Goal: Use online tool/utility: Utilize a website feature to perform a specific function

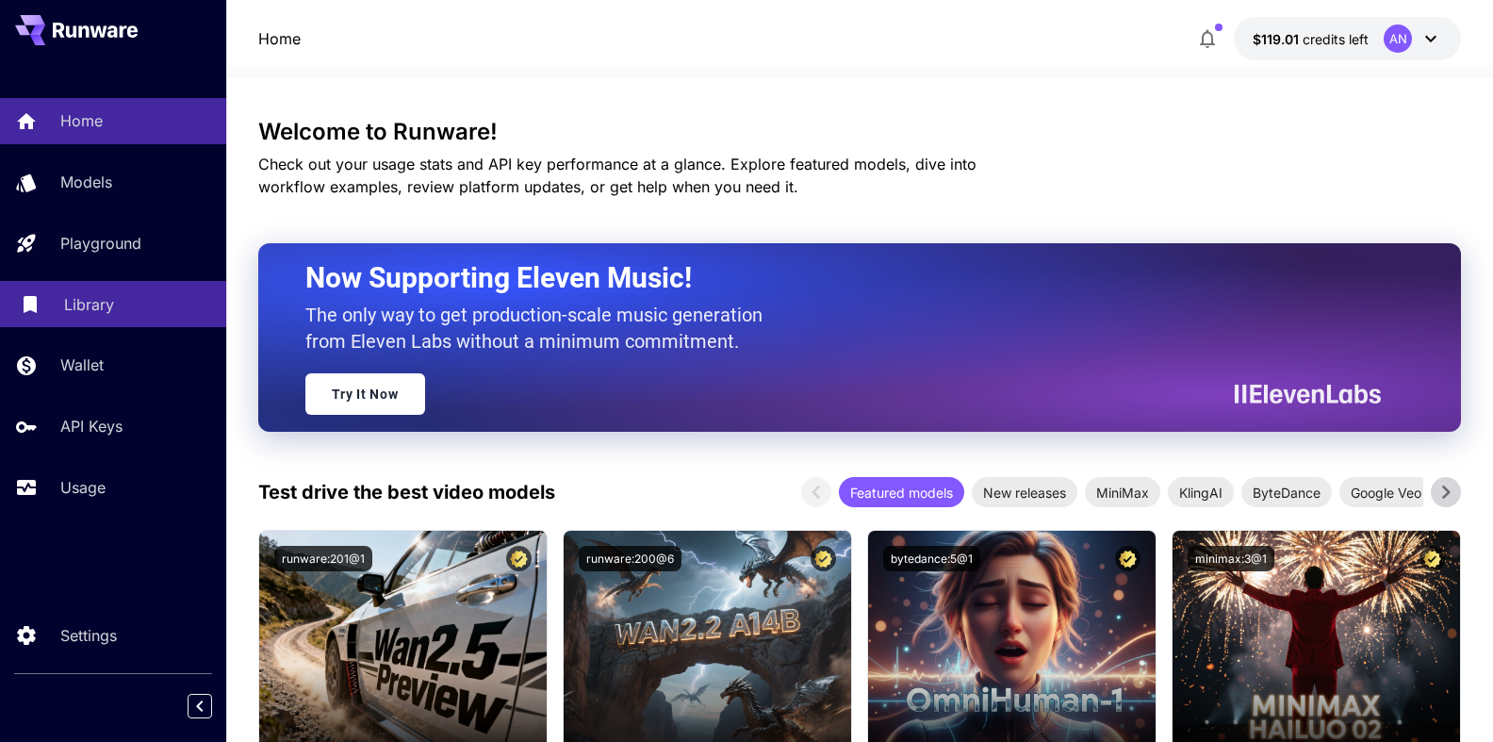
click at [108, 305] on p "Library" at bounding box center [89, 304] width 50 height 23
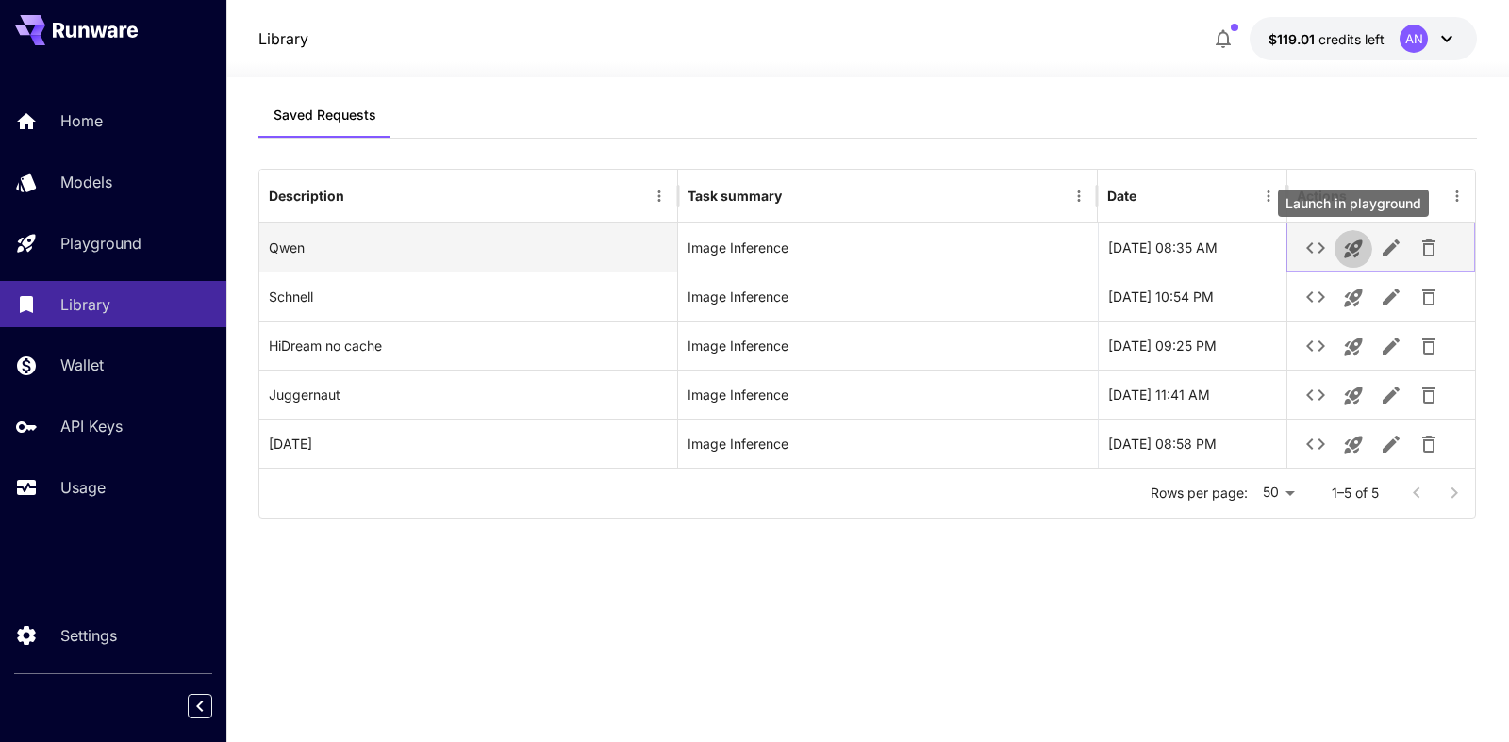
click at [1361, 246] on icon "Launch in playground" at bounding box center [1353, 249] width 23 height 23
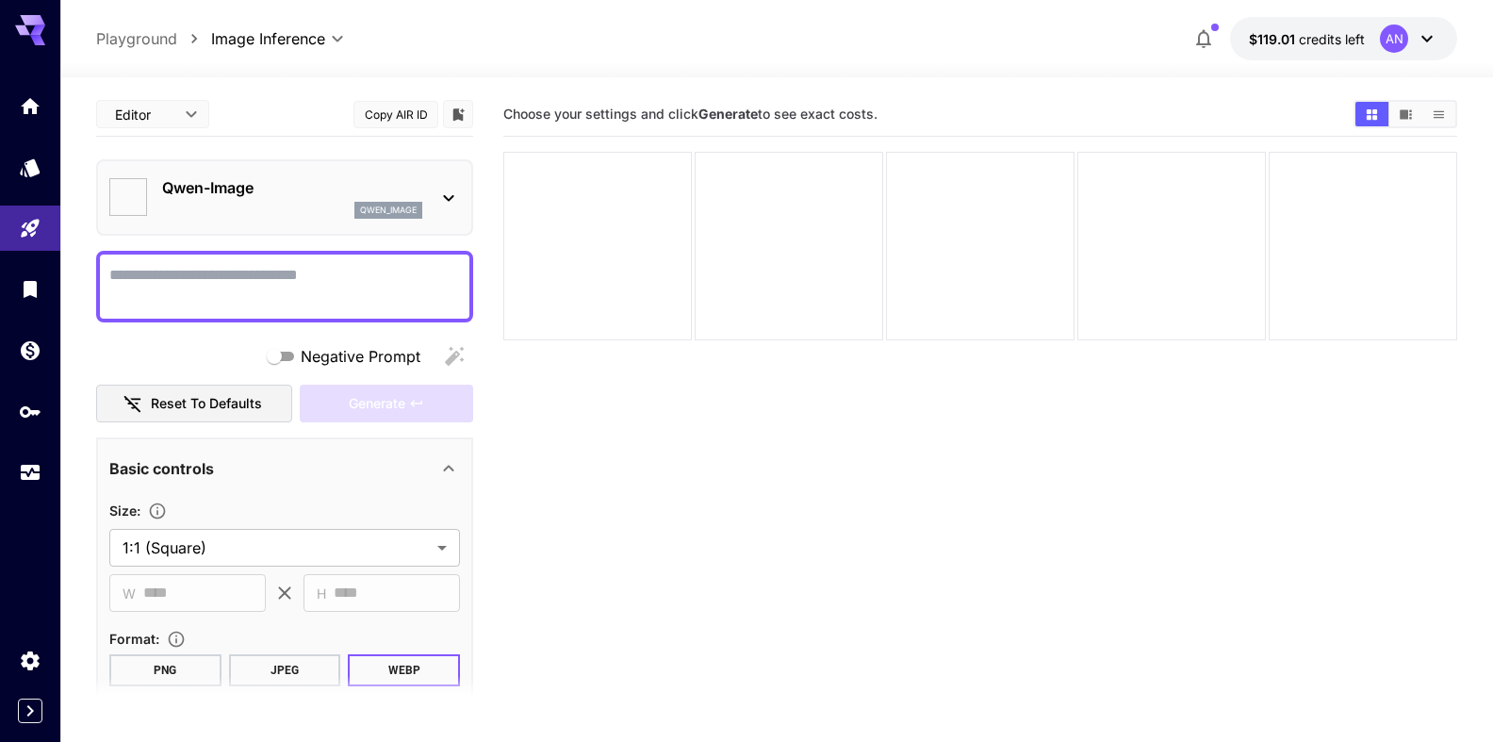
type input "**********"
click at [227, 273] on textarea "Negative Prompt" at bounding box center [284, 286] width 351 height 45
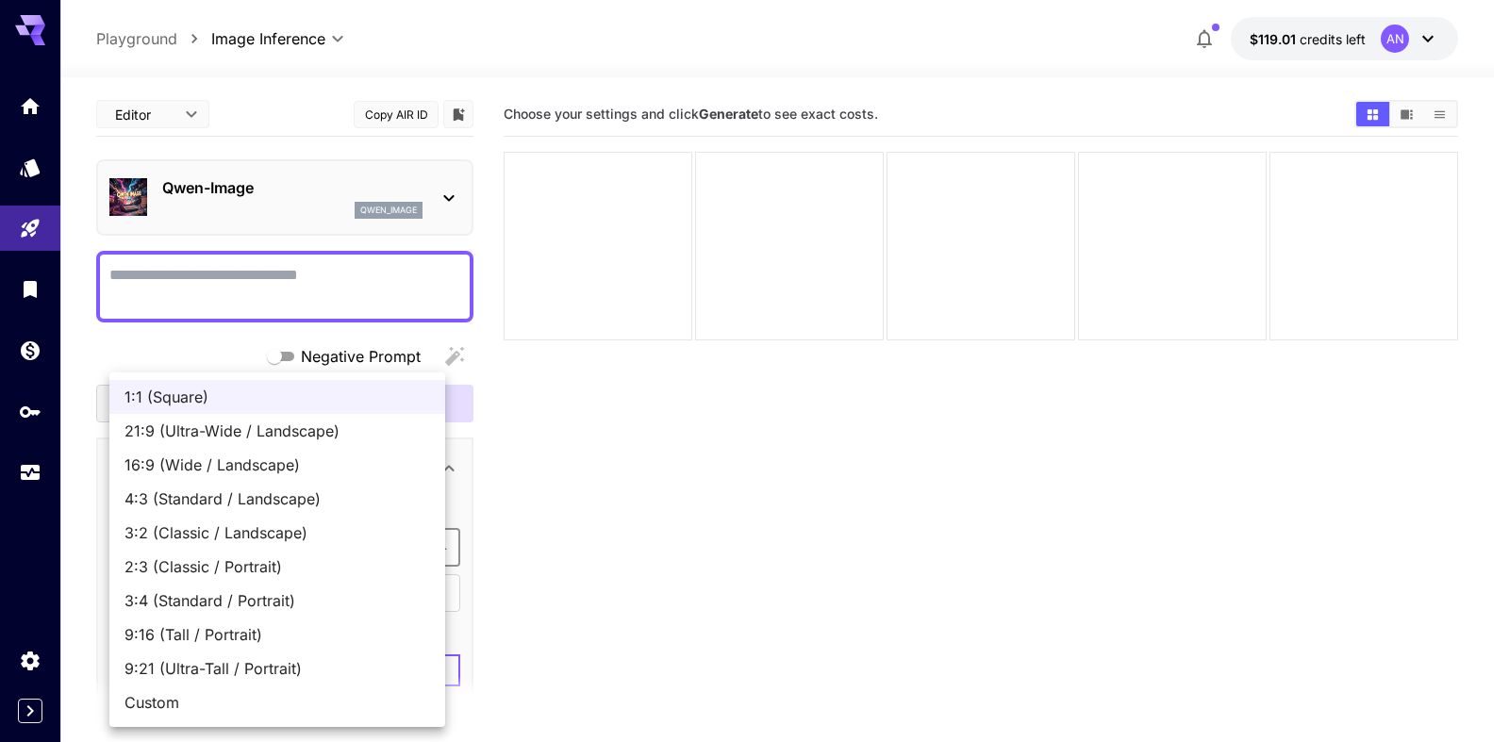
click at [231, 545] on body "**********" at bounding box center [754, 445] width 1509 height 891
click at [220, 639] on span "9:16 (Tall / Portrait)" at bounding box center [276, 634] width 305 height 23
type input "**********"
type input "***"
type input "****"
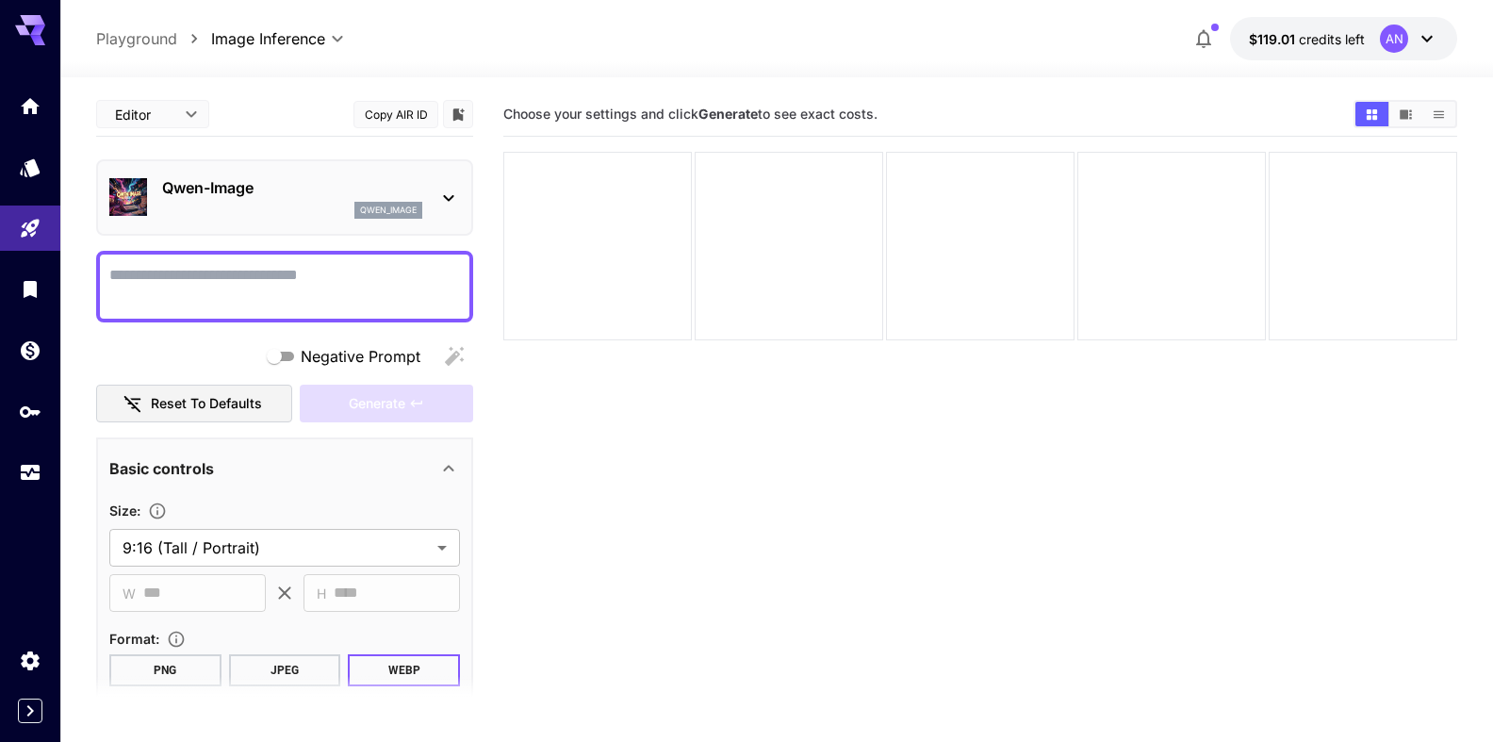
click at [182, 276] on textarea "Negative Prompt" at bounding box center [284, 286] width 351 height 45
type textarea "*"
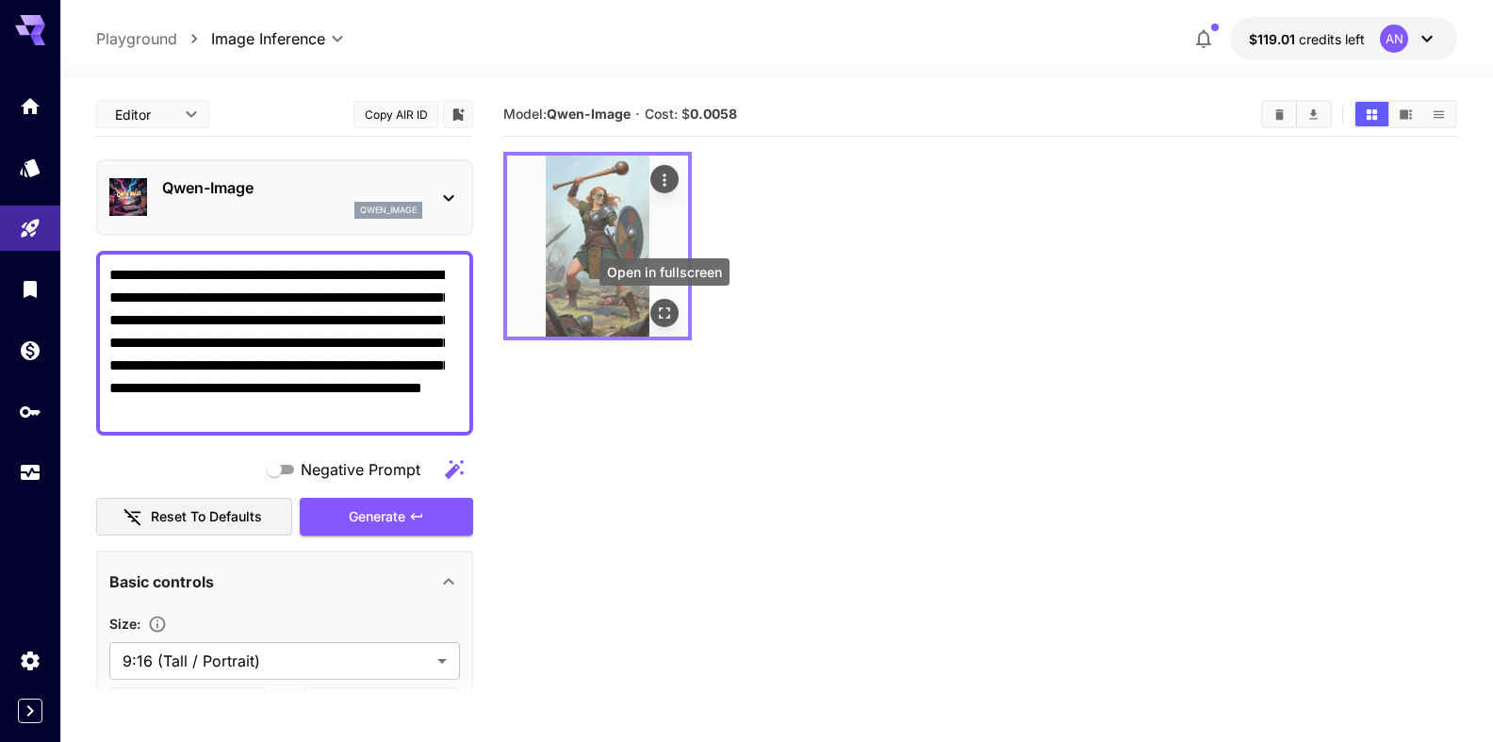
type textarea "**********"
click at [659, 307] on icon "Open in fullscreen" at bounding box center [664, 313] width 19 height 19
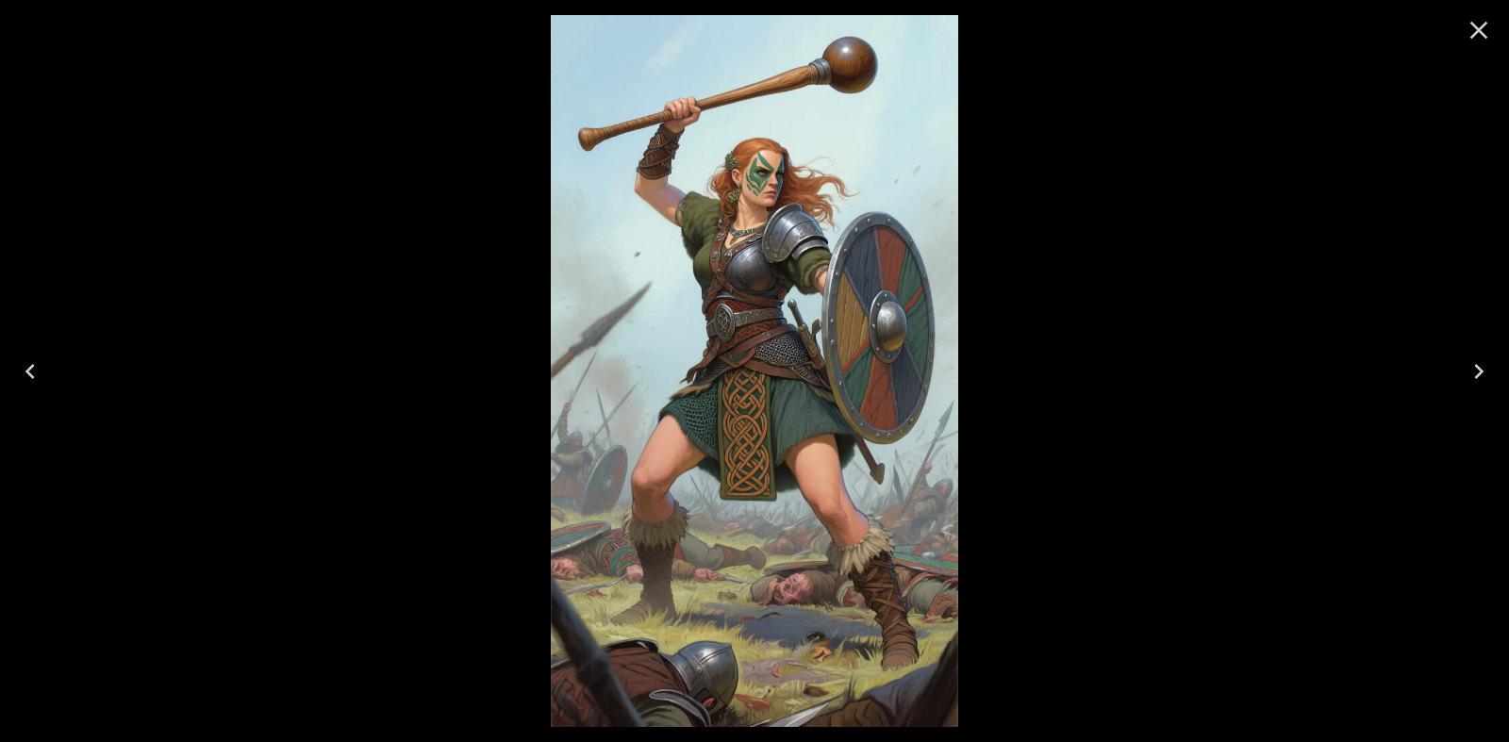
click at [1484, 30] on icon "Close" at bounding box center [1478, 30] width 30 height 30
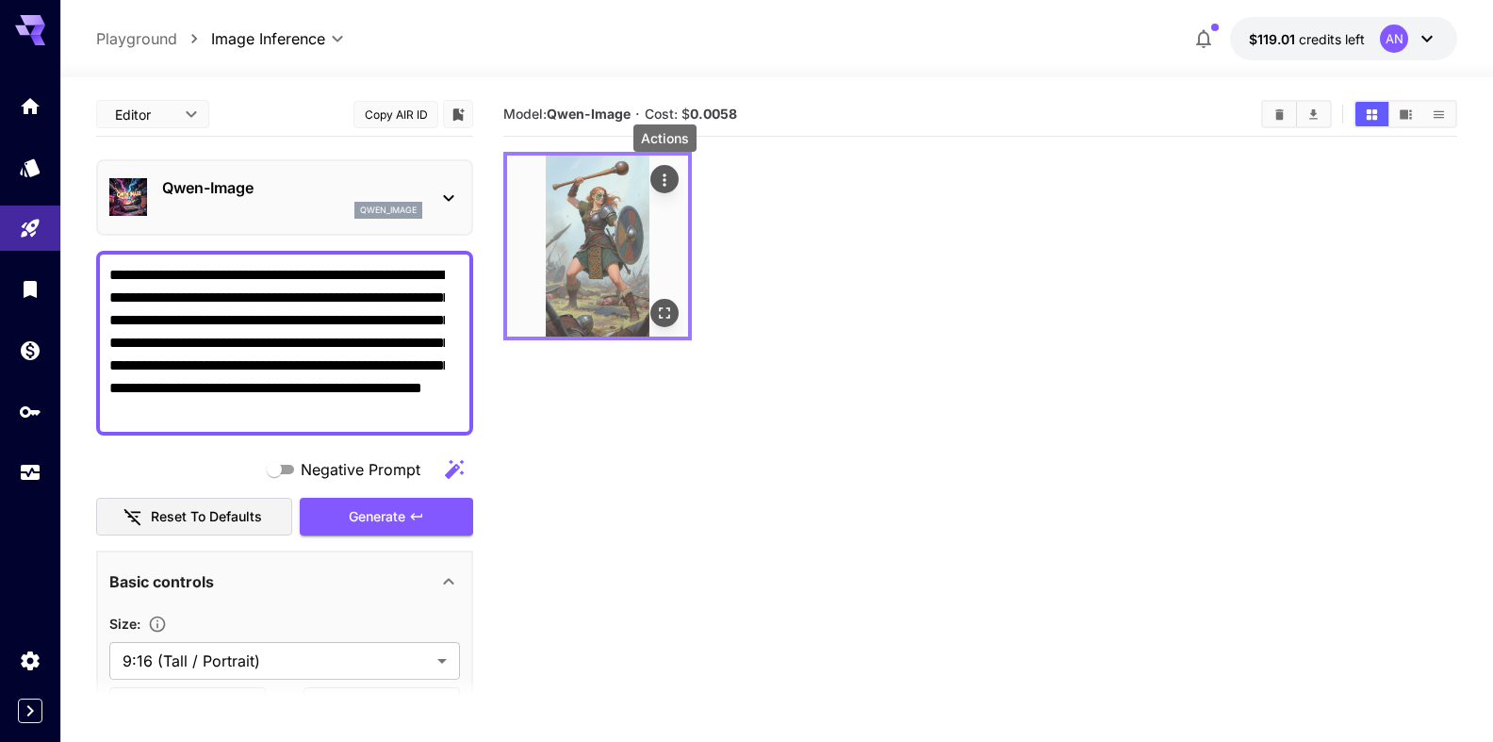
click at [666, 179] on icon "Actions" at bounding box center [664, 179] width 3 height 12
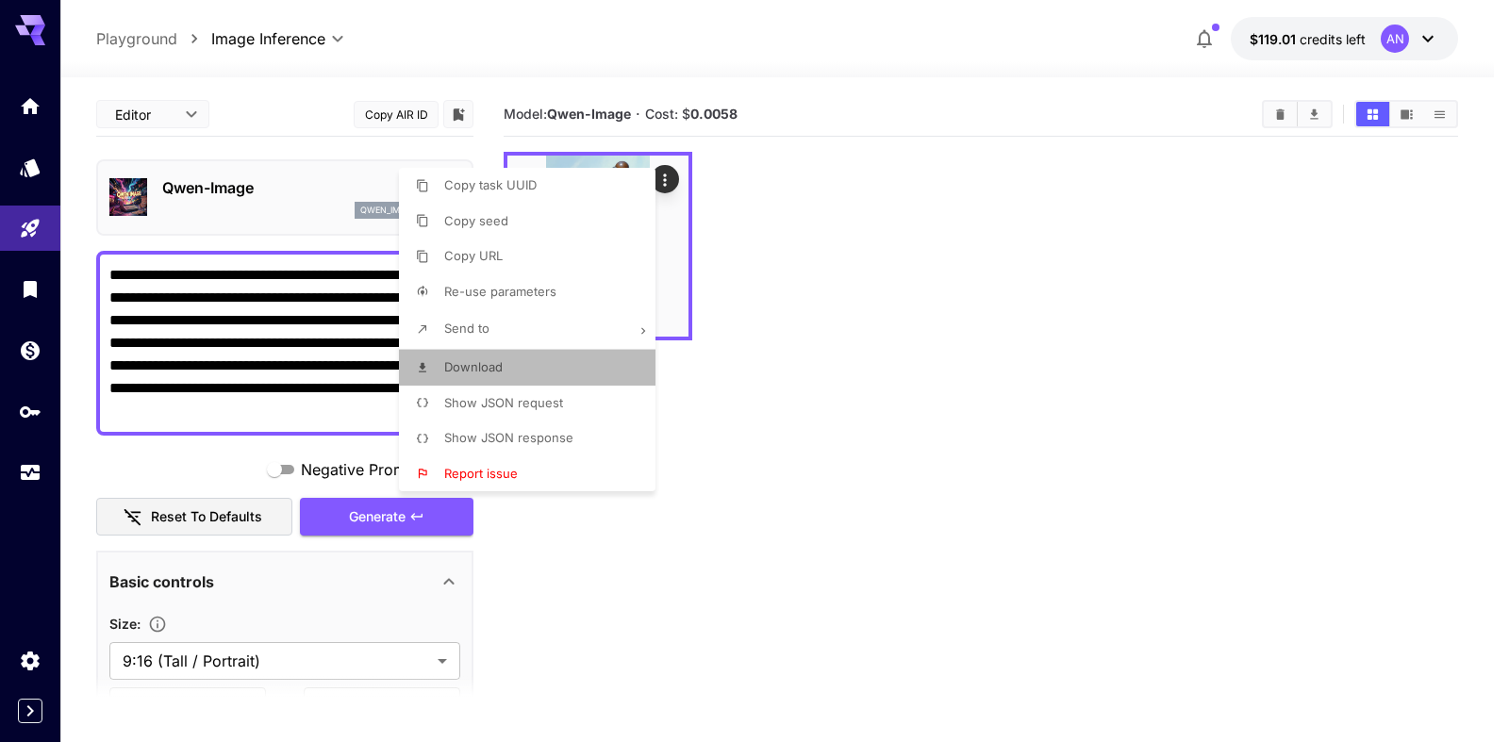
click at [475, 363] on span "Download" at bounding box center [473, 366] width 58 height 15
click at [816, 292] on div at bounding box center [754, 371] width 1509 height 742
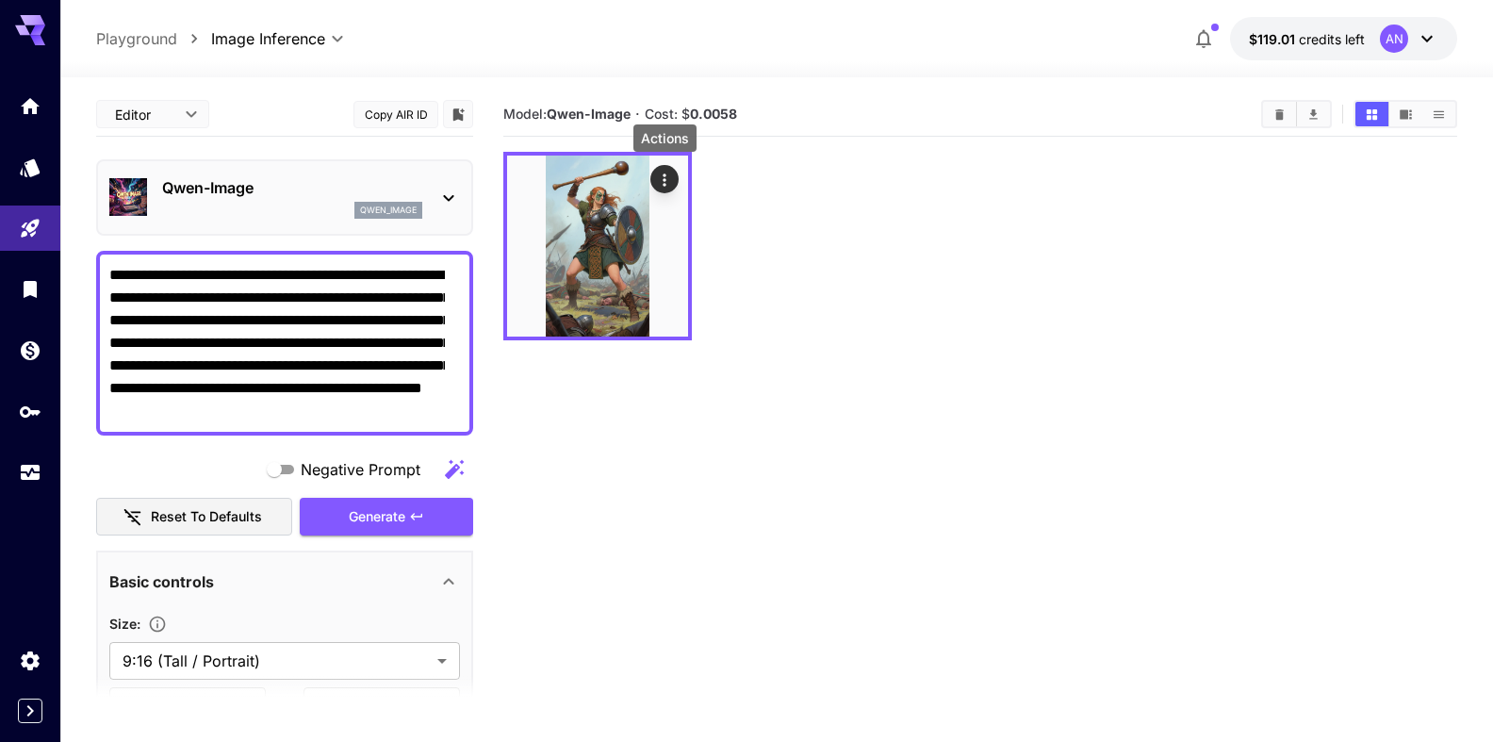
click at [205, 182] on p "Qwen-Image" at bounding box center [292, 187] width 260 height 23
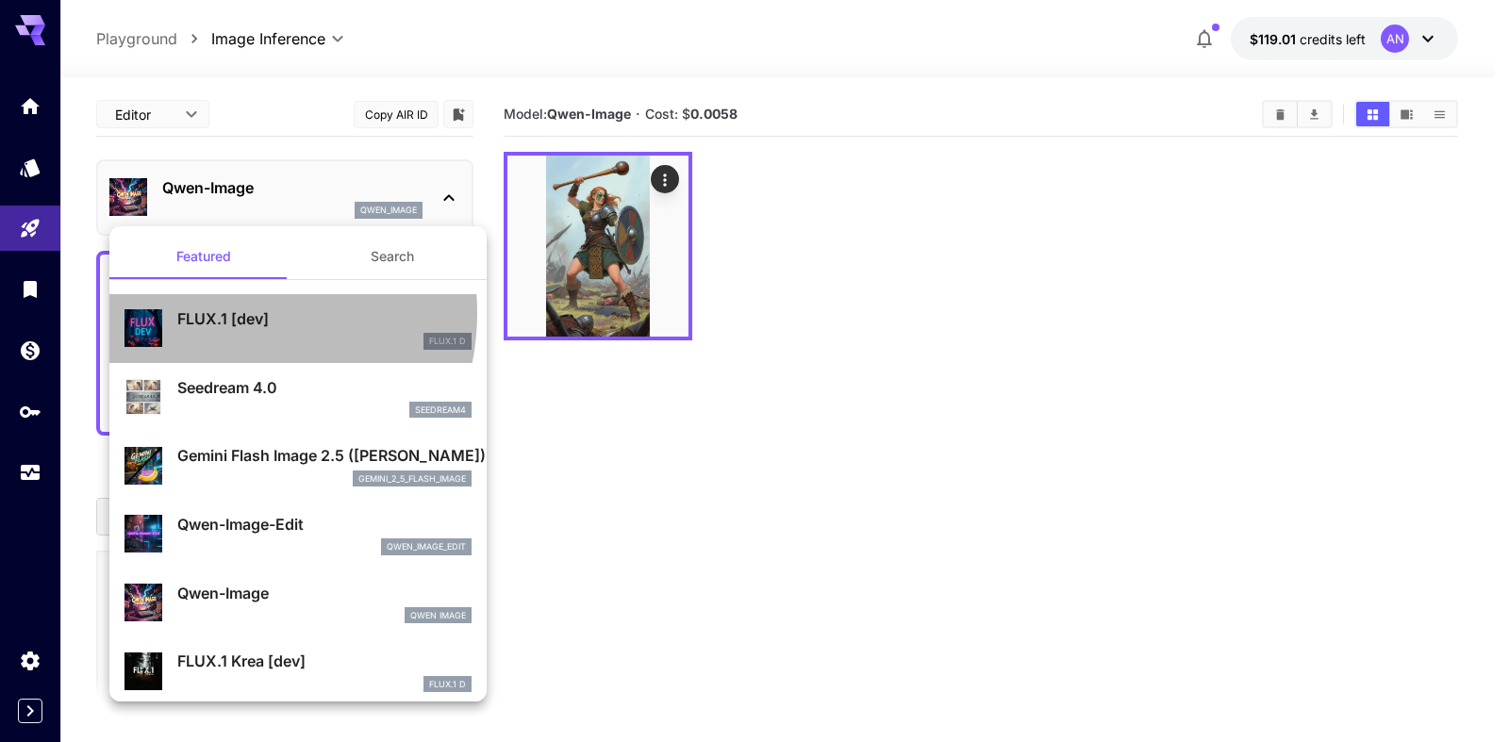
click at [223, 313] on p "FLUX.1 [dev]" at bounding box center [324, 318] width 294 height 23
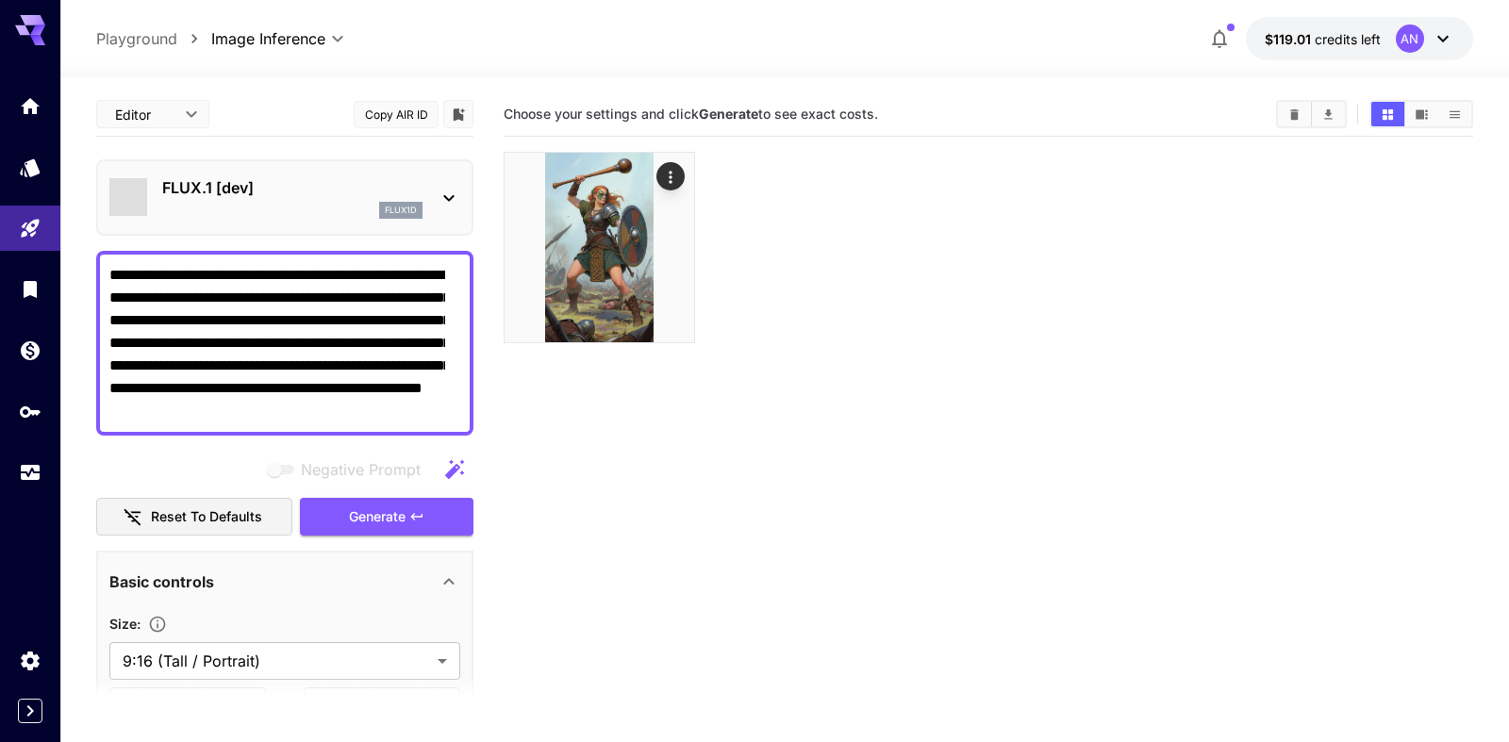
type input "**"
type input "***"
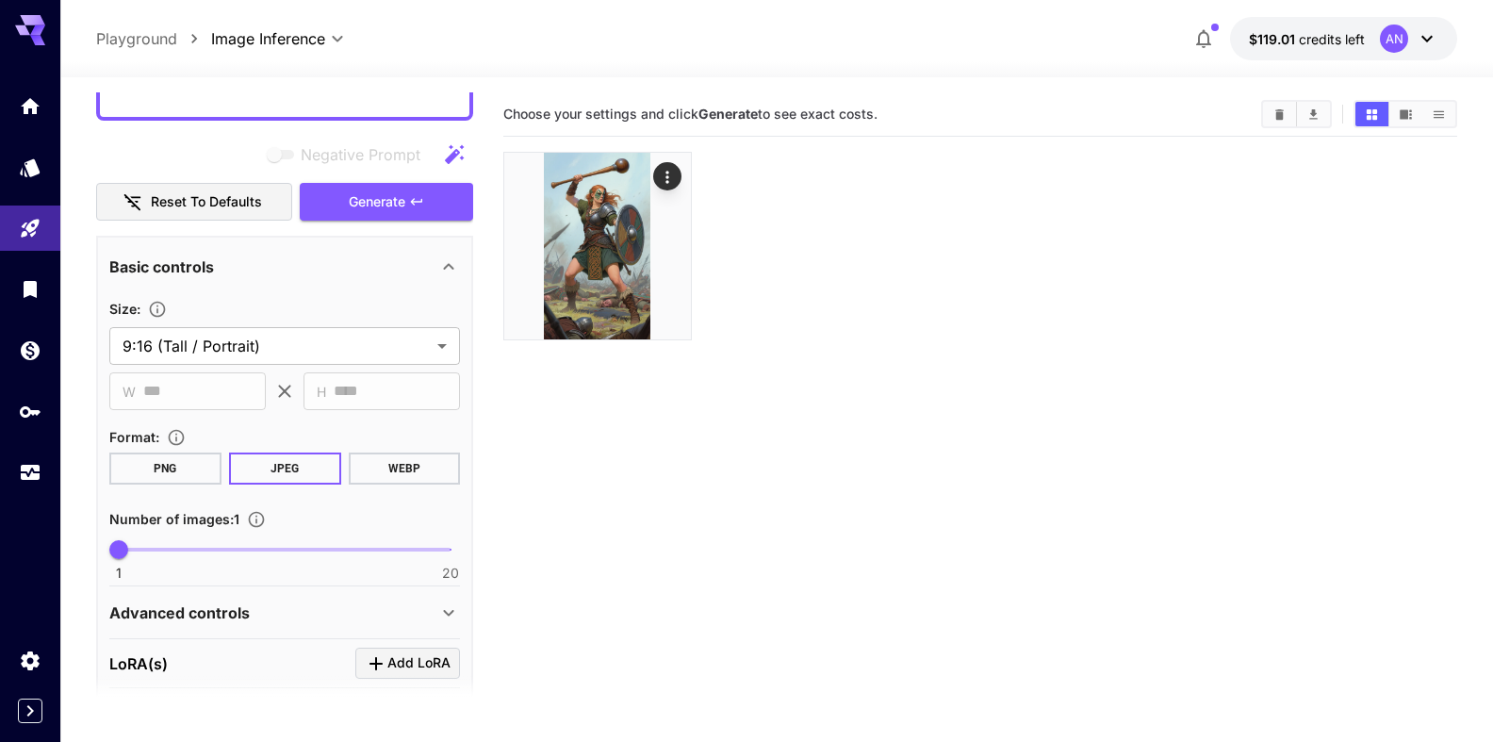
scroll to position [322, 0]
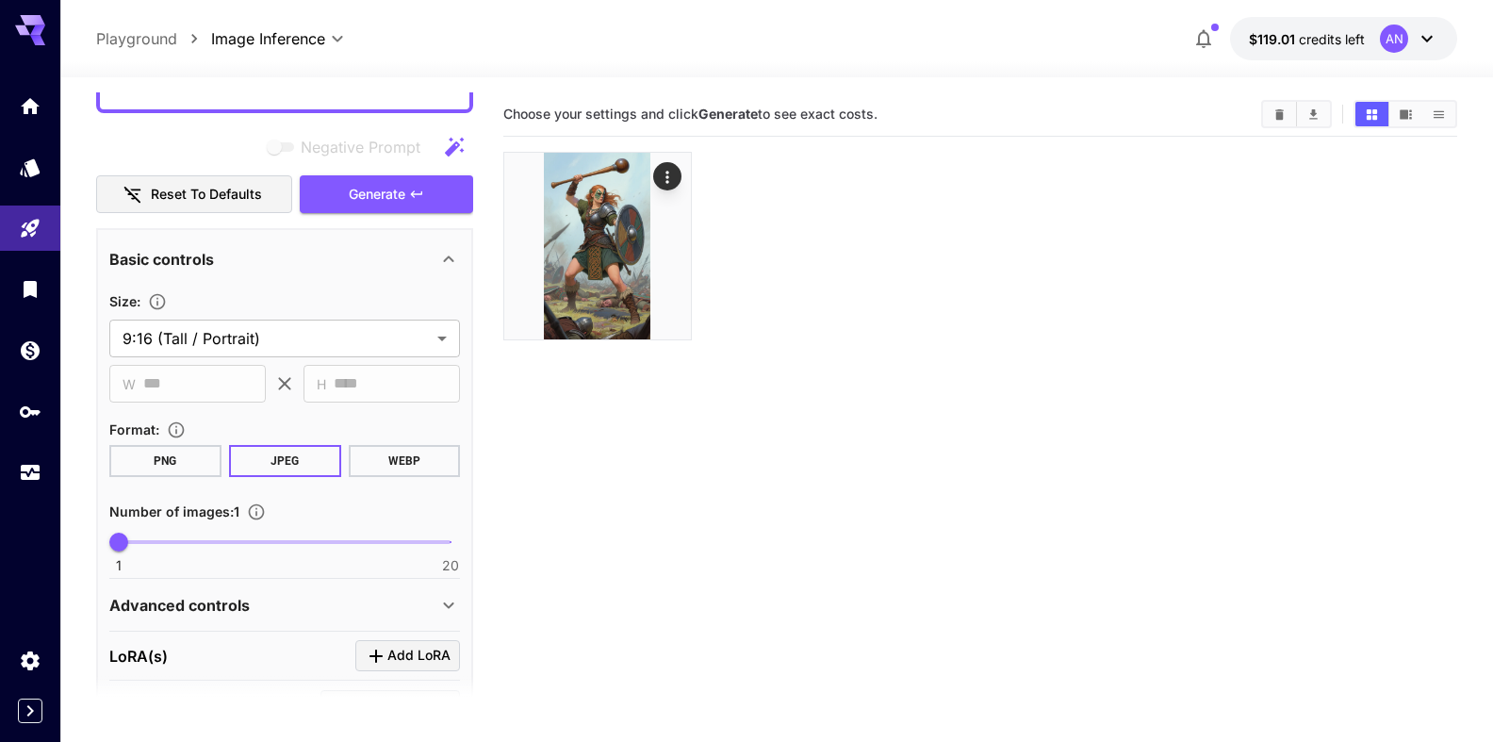
click at [400, 455] on button "WEBP" at bounding box center [404, 461] width 112 height 32
click at [389, 204] on span "Generate" at bounding box center [377, 195] width 57 height 24
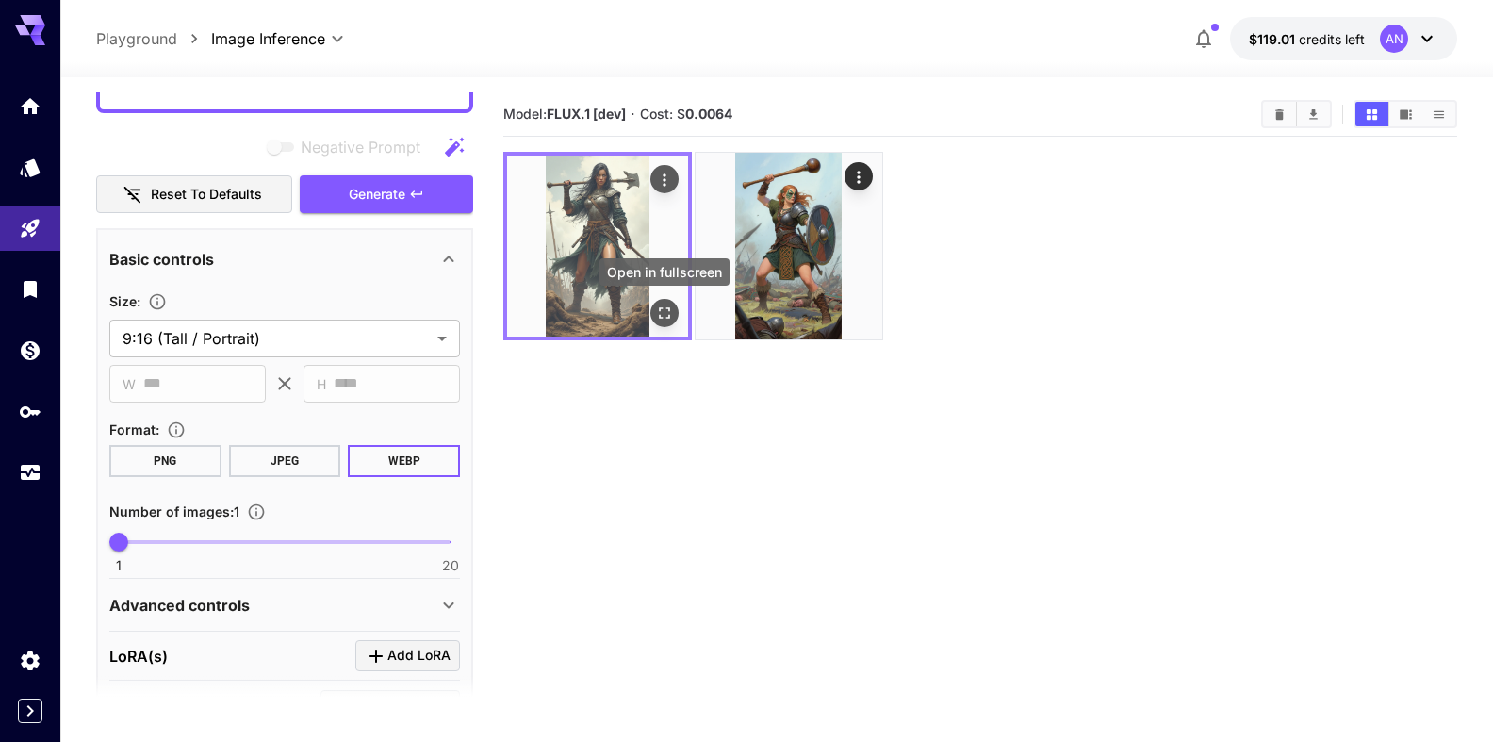
click at [661, 311] on icon "Open in fullscreen" at bounding box center [664, 313] width 19 height 19
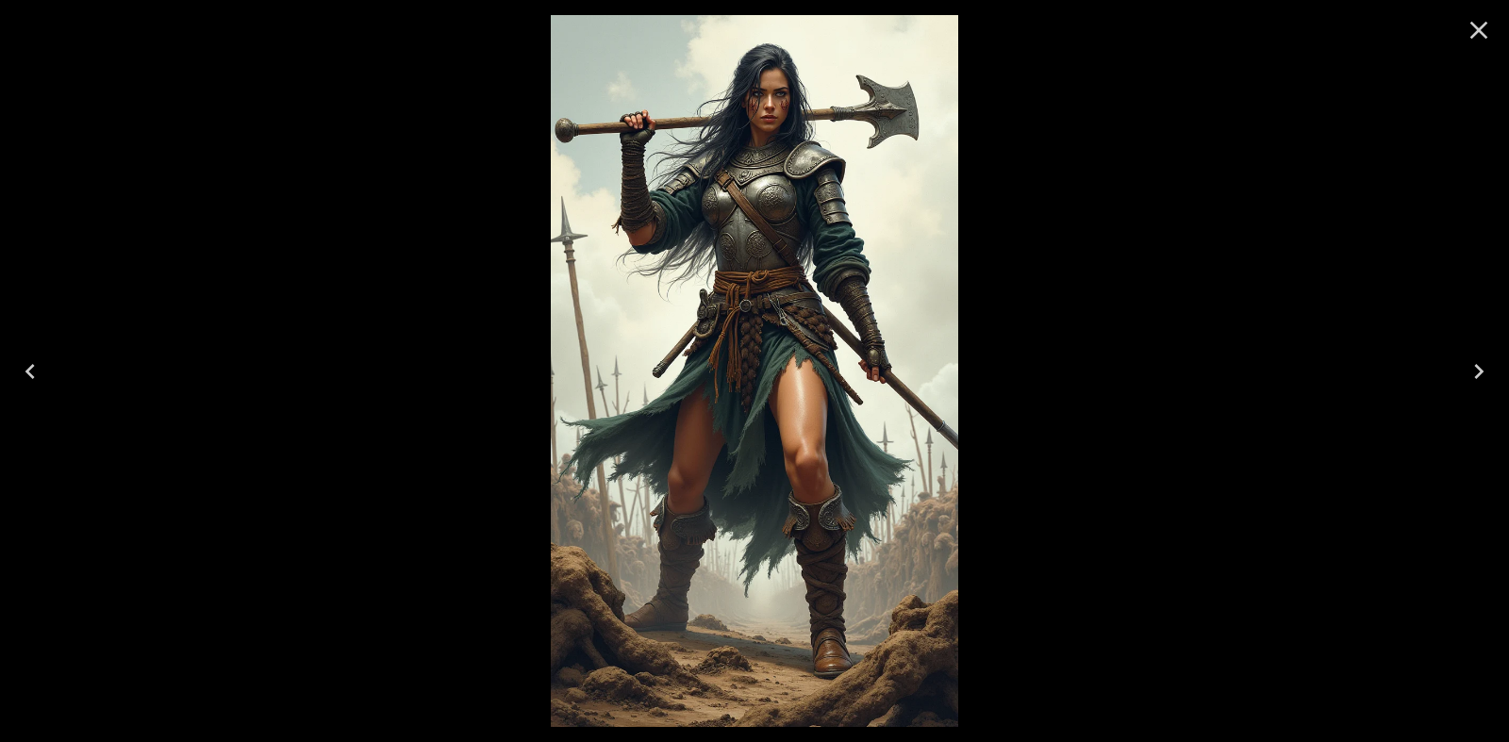
click at [1477, 37] on icon "Close" at bounding box center [1478, 30] width 30 height 30
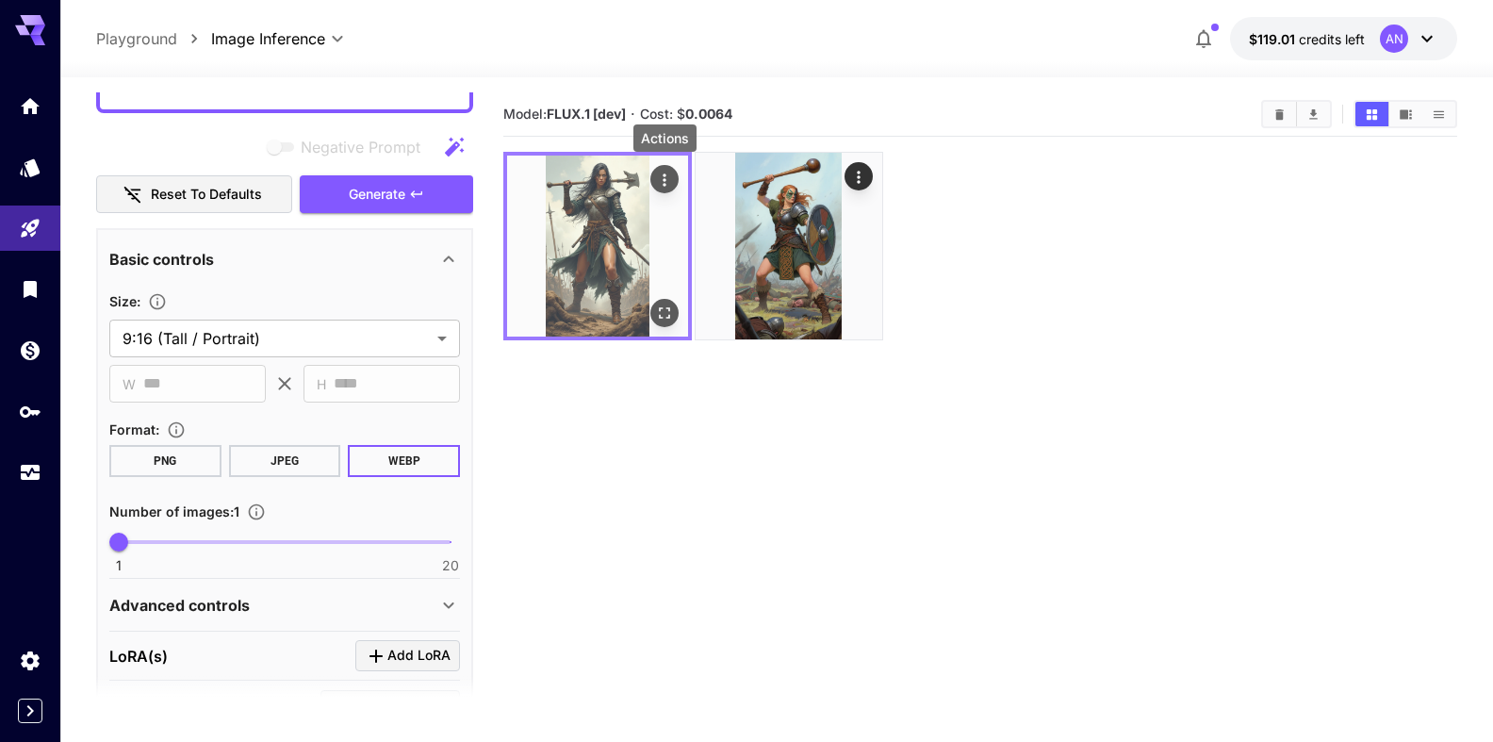
click at [675, 178] on button "Actions" at bounding box center [665, 179] width 28 height 28
click at [658, 181] on icon "Actions" at bounding box center [664, 180] width 19 height 19
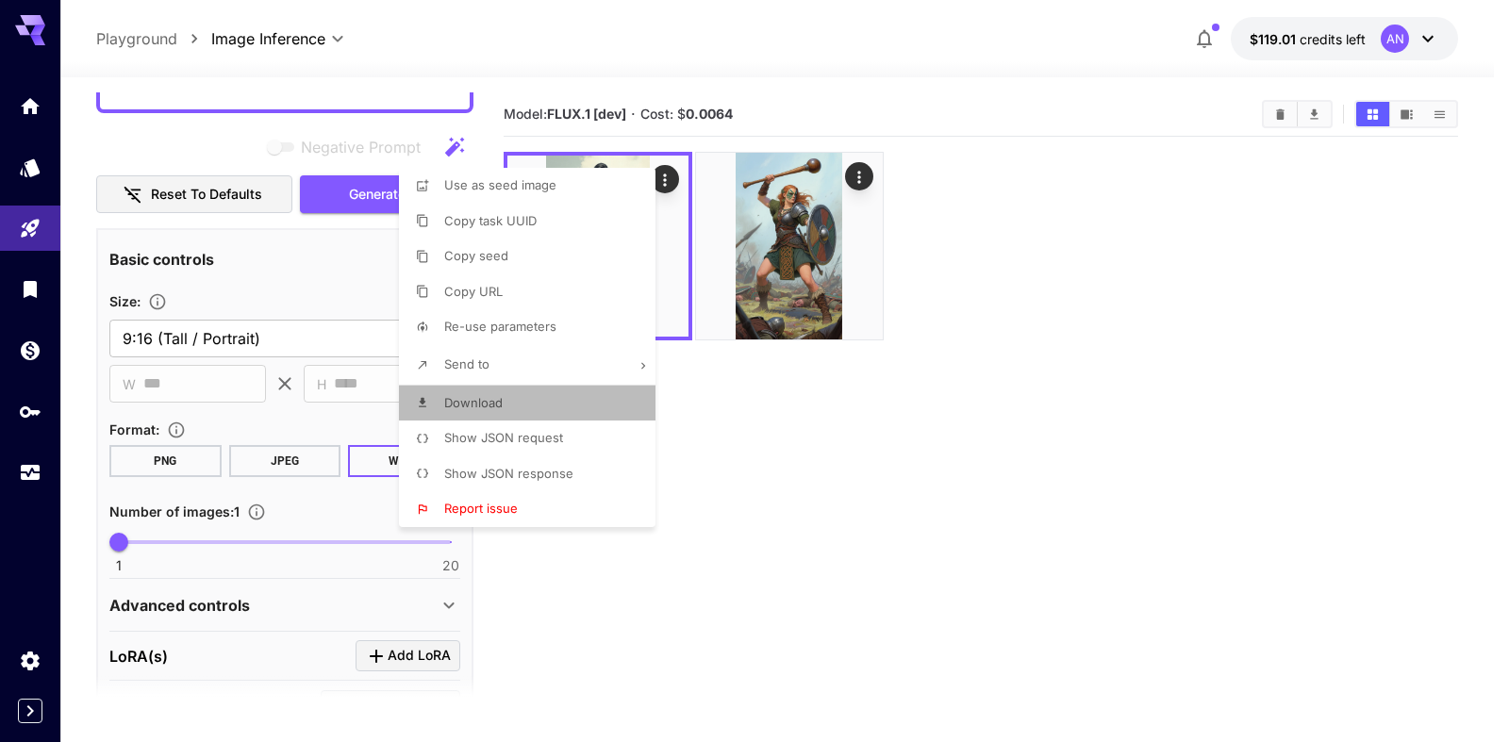
click at [478, 398] on span "Download" at bounding box center [473, 402] width 58 height 15
click at [248, 144] on div at bounding box center [754, 371] width 1509 height 742
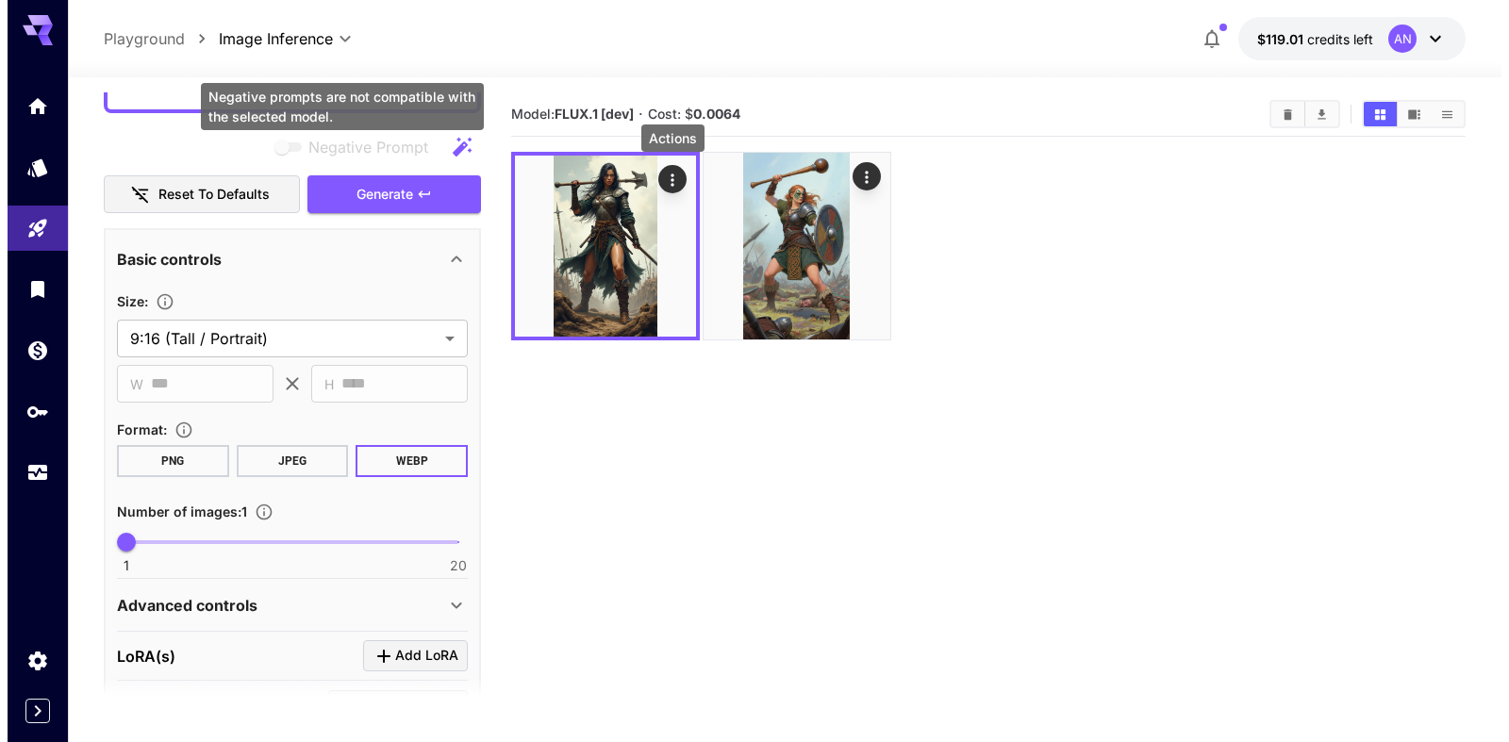
scroll to position [0, 0]
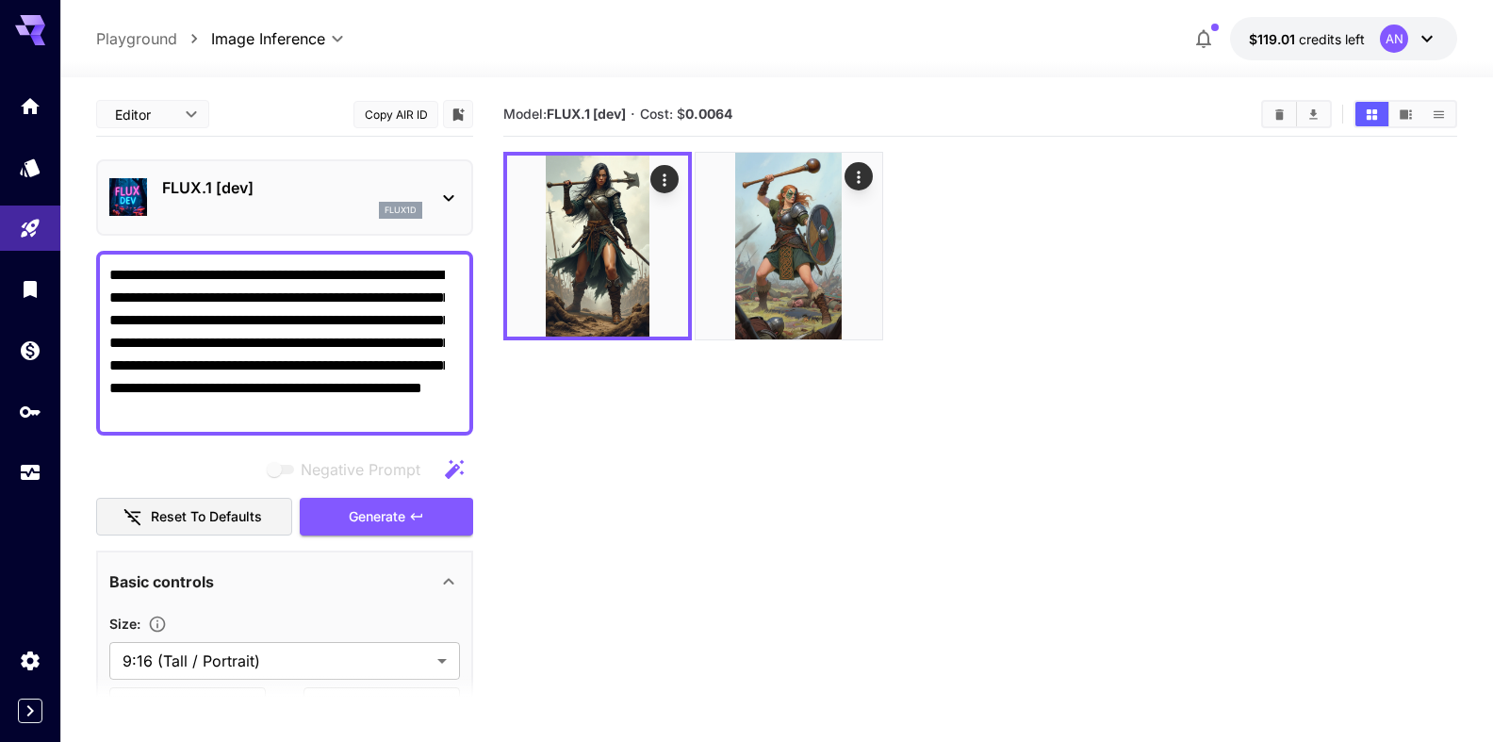
click at [248, 198] on p "FLUX.1 [dev]" at bounding box center [292, 187] width 260 height 23
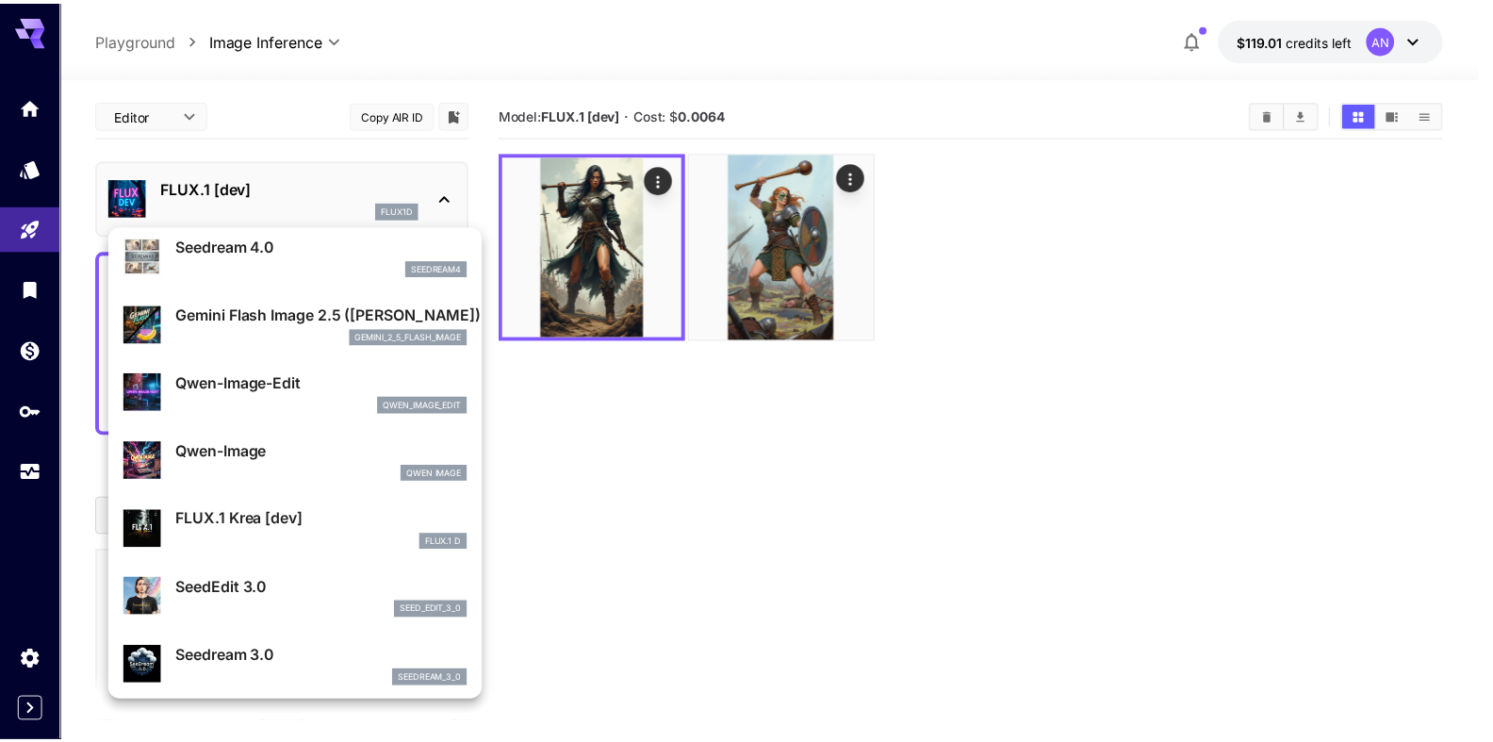
scroll to position [216, 0]
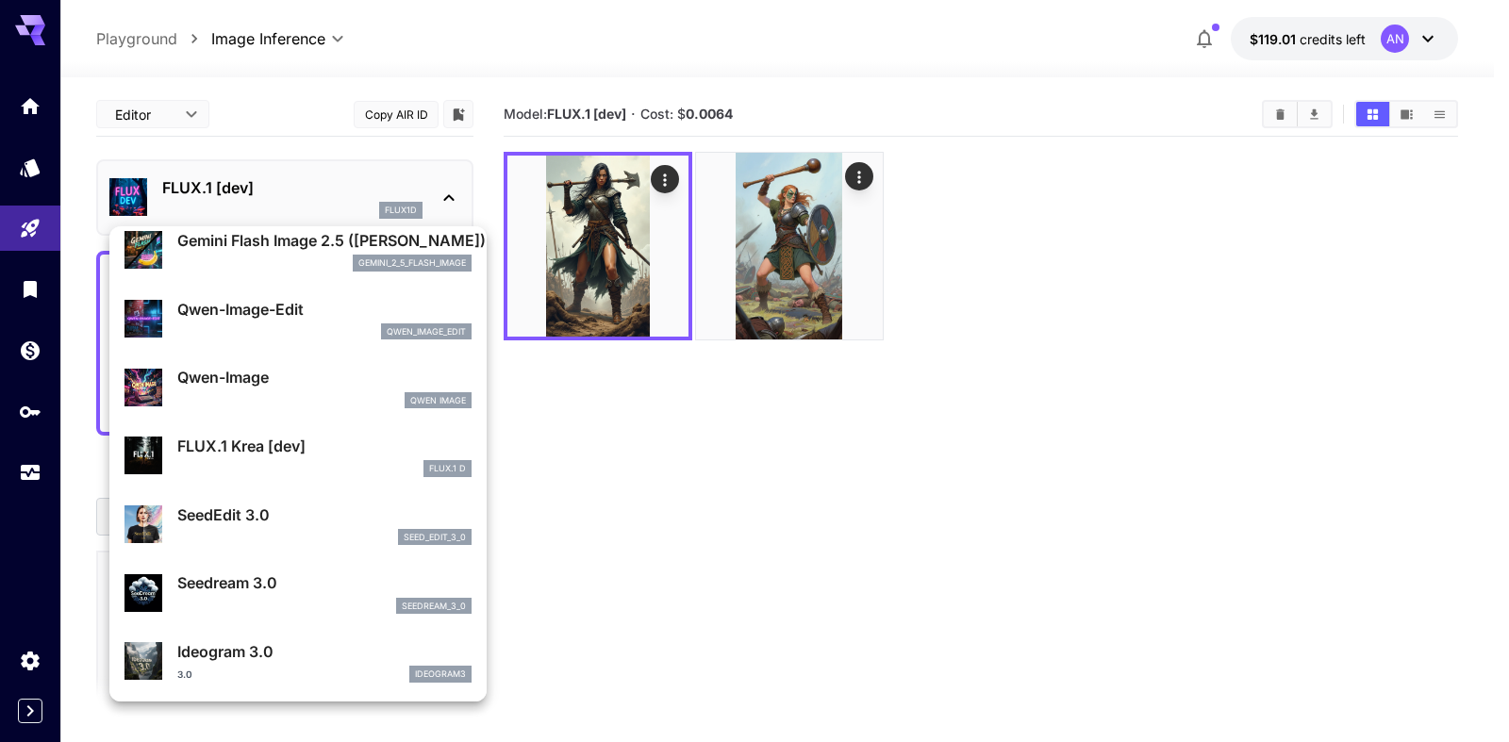
click at [291, 455] on p "FLUX.1 Krea [dev]" at bounding box center [324, 446] width 294 height 23
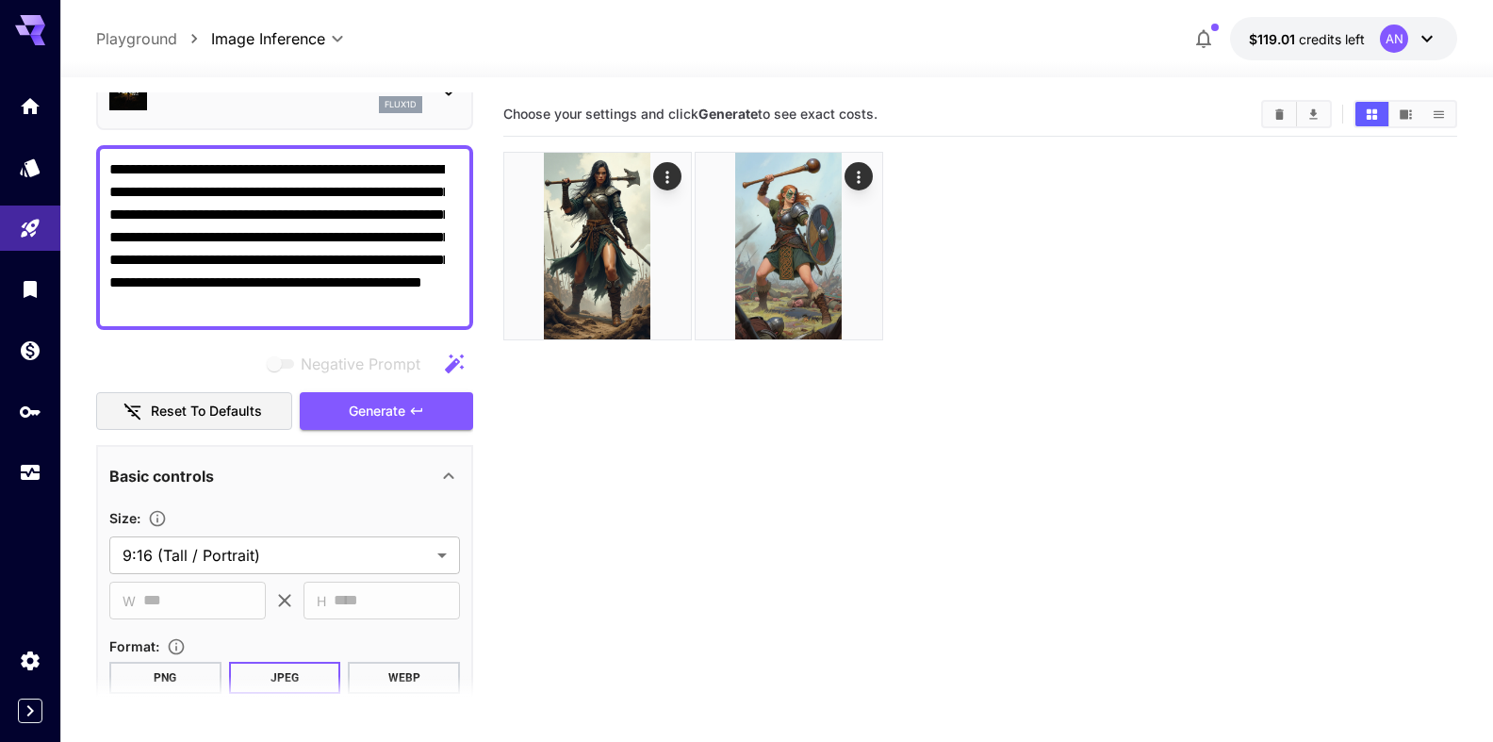
scroll to position [215, 0]
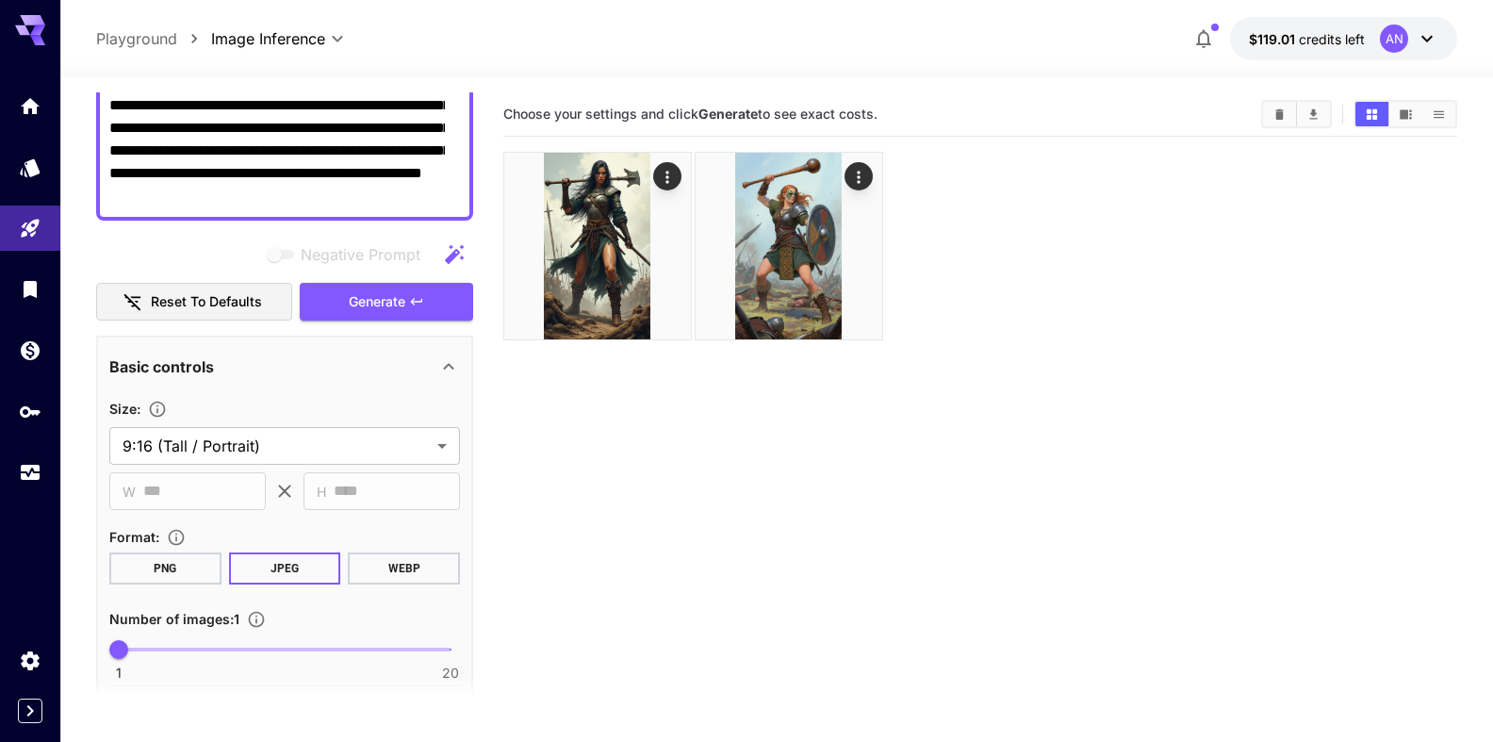
click at [394, 569] on button "WEBP" at bounding box center [404, 569] width 112 height 32
click at [381, 305] on span "Generate" at bounding box center [377, 302] width 57 height 24
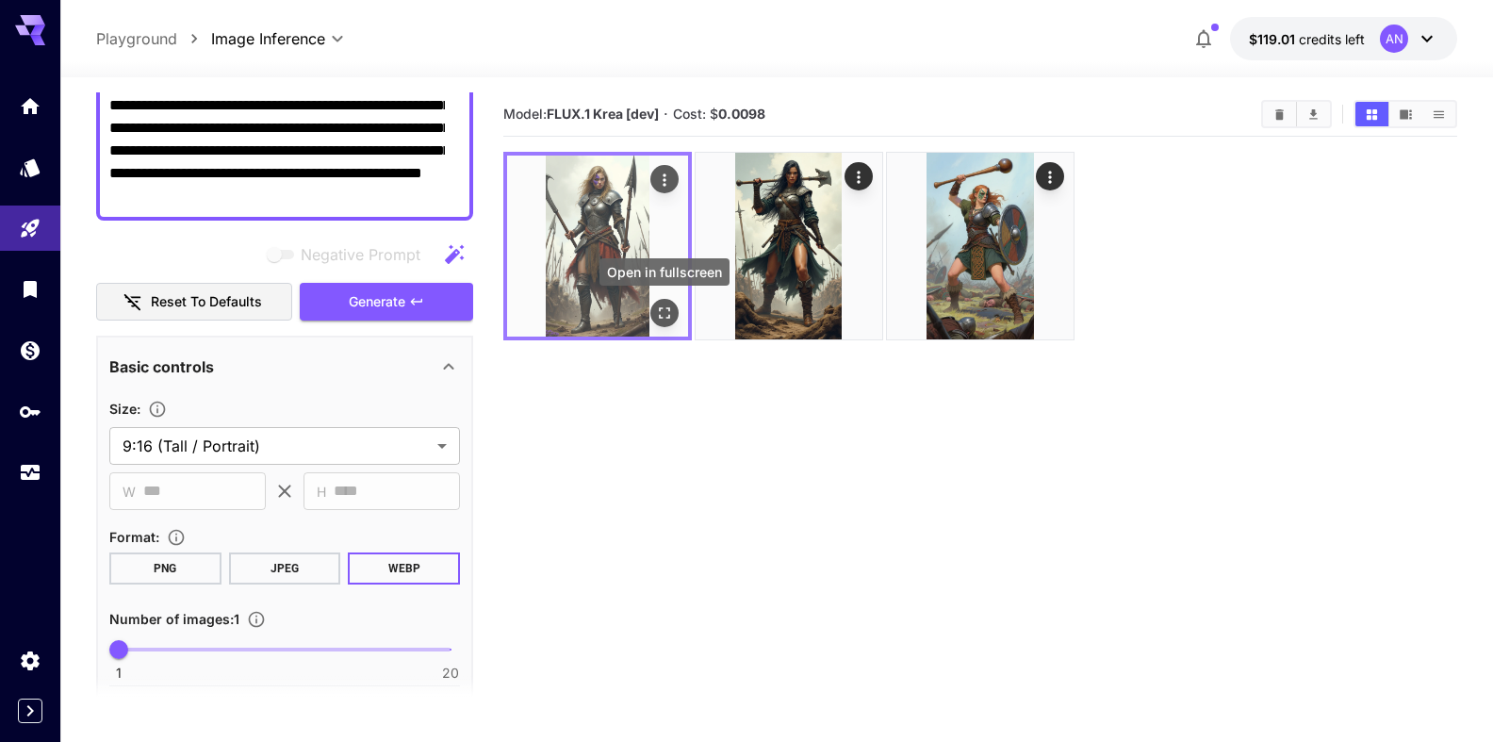
click at [662, 316] on icon "Open in fullscreen" at bounding box center [664, 313] width 19 height 19
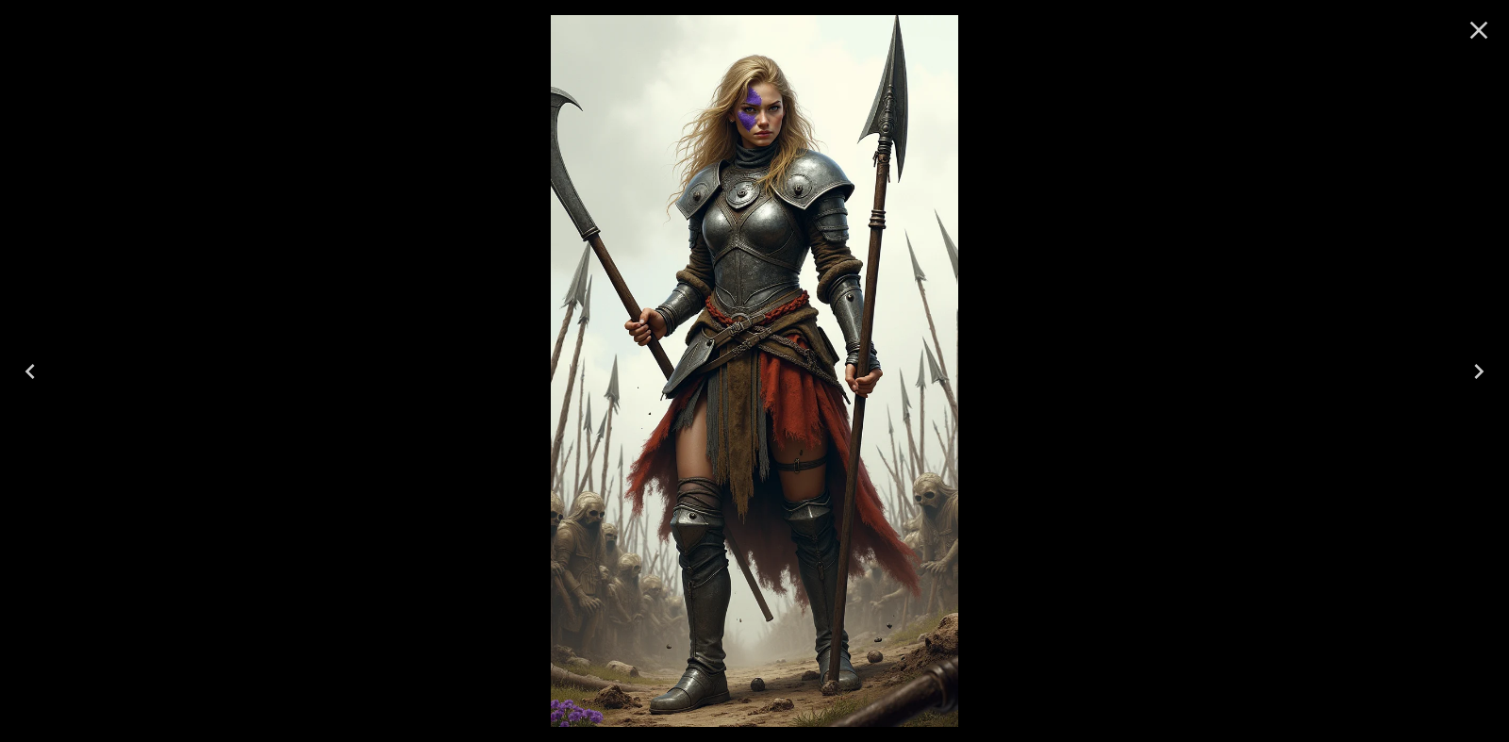
click at [1489, 39] on icon "Close" at bounding box center [1478, 30] width 30 height 30
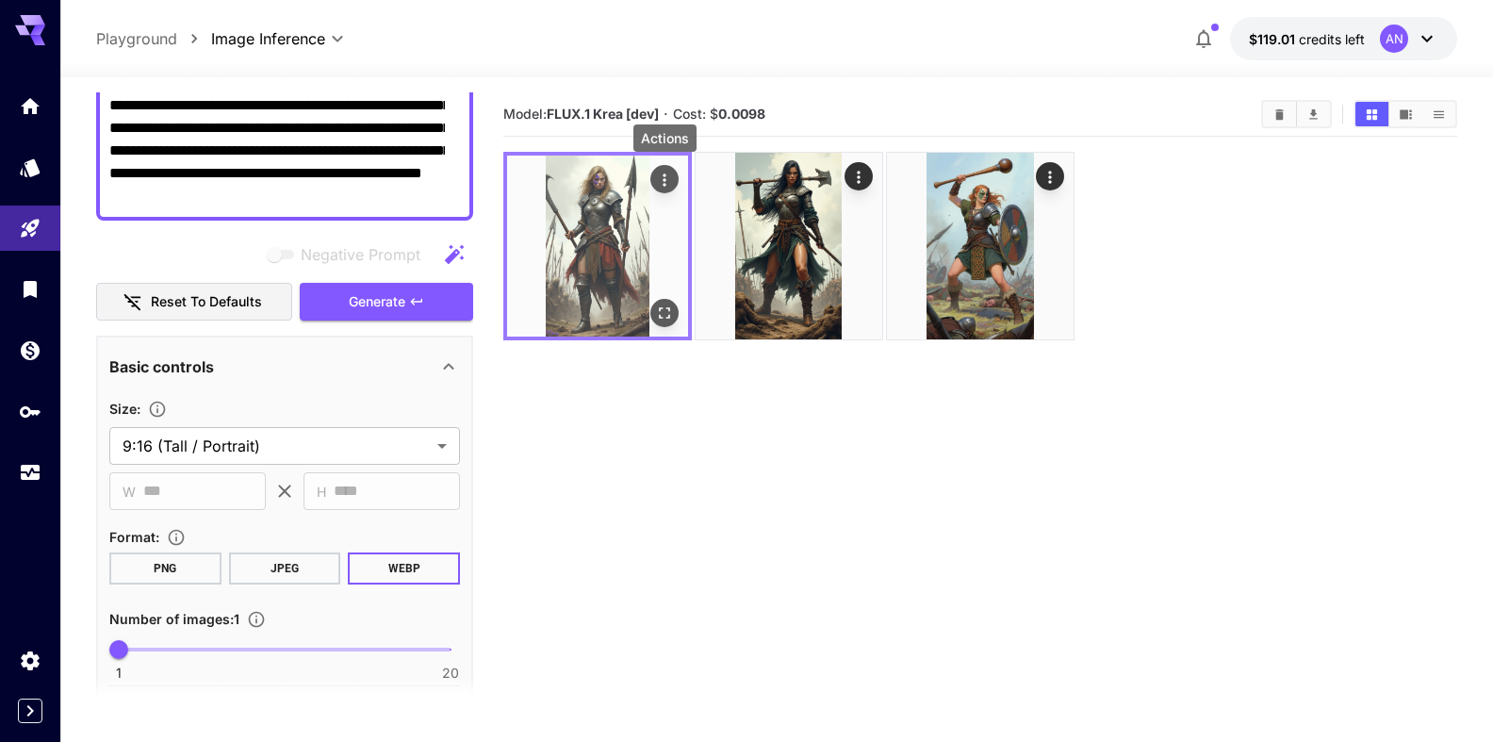
click at [671, 181] on icon "Actions" at bounding box center [664, 180] width 19 height 19
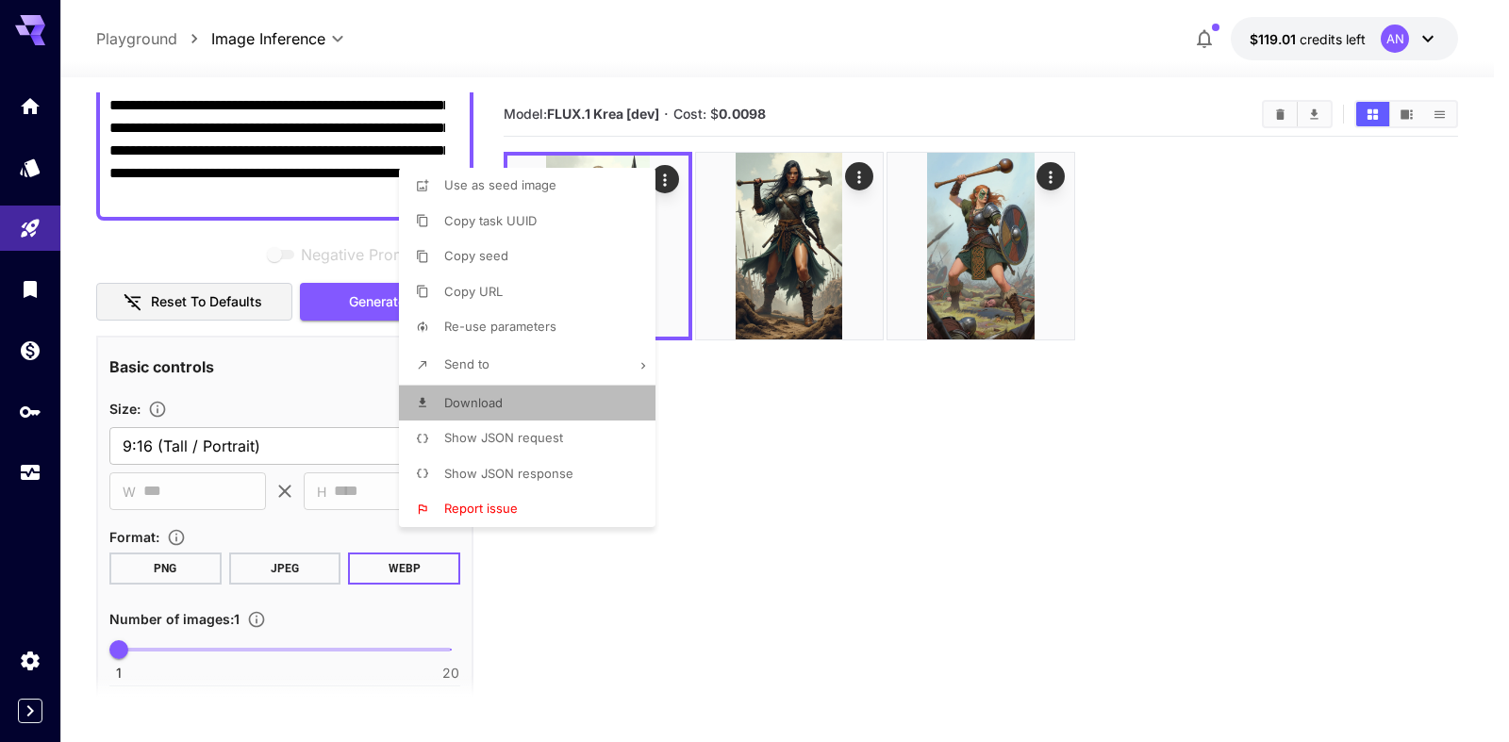
click at [480, 402] on span "Download" at bounding box center [473, 402] width 58 height 15
click at [209, 250] on div at bounding box center [754, 371] width 1509 height 742
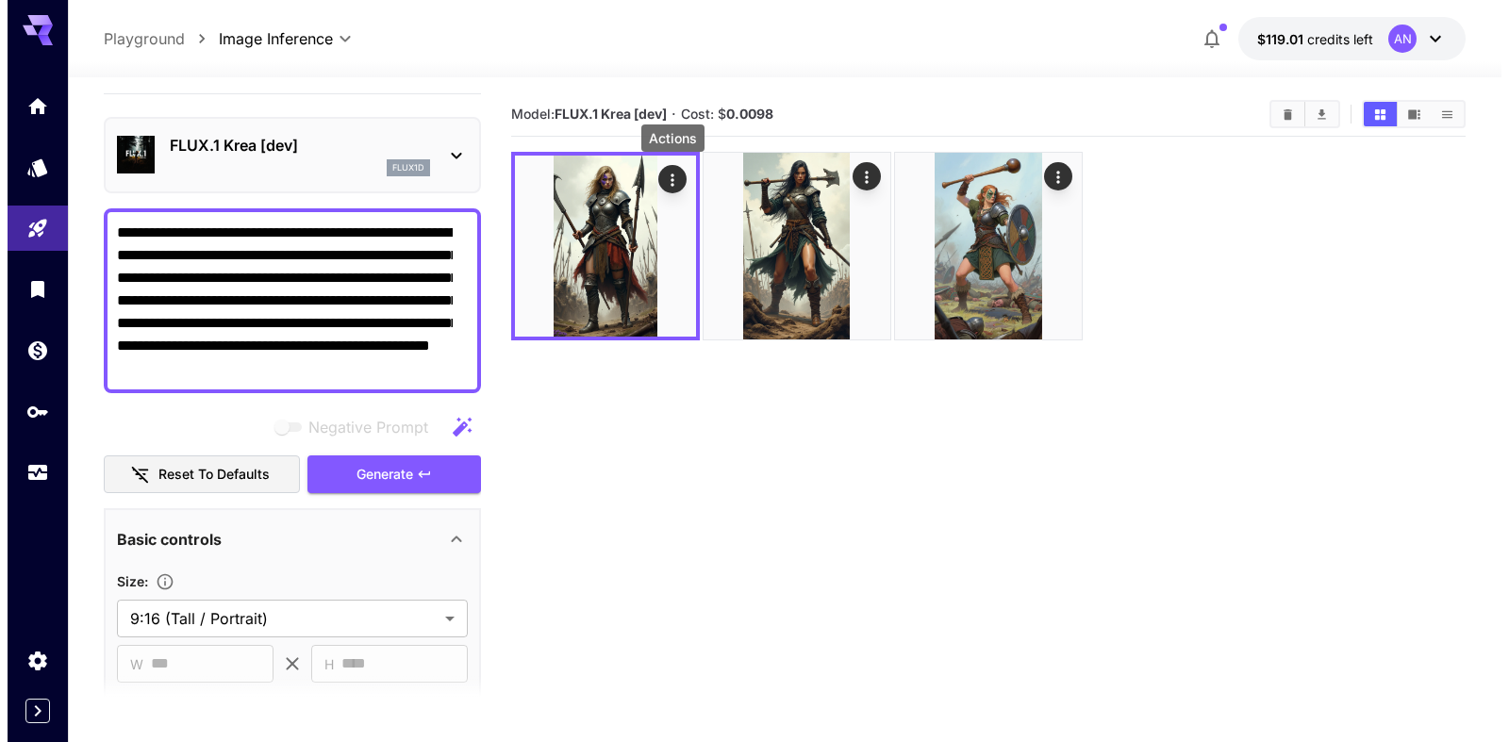
scroll to position [0, 0]
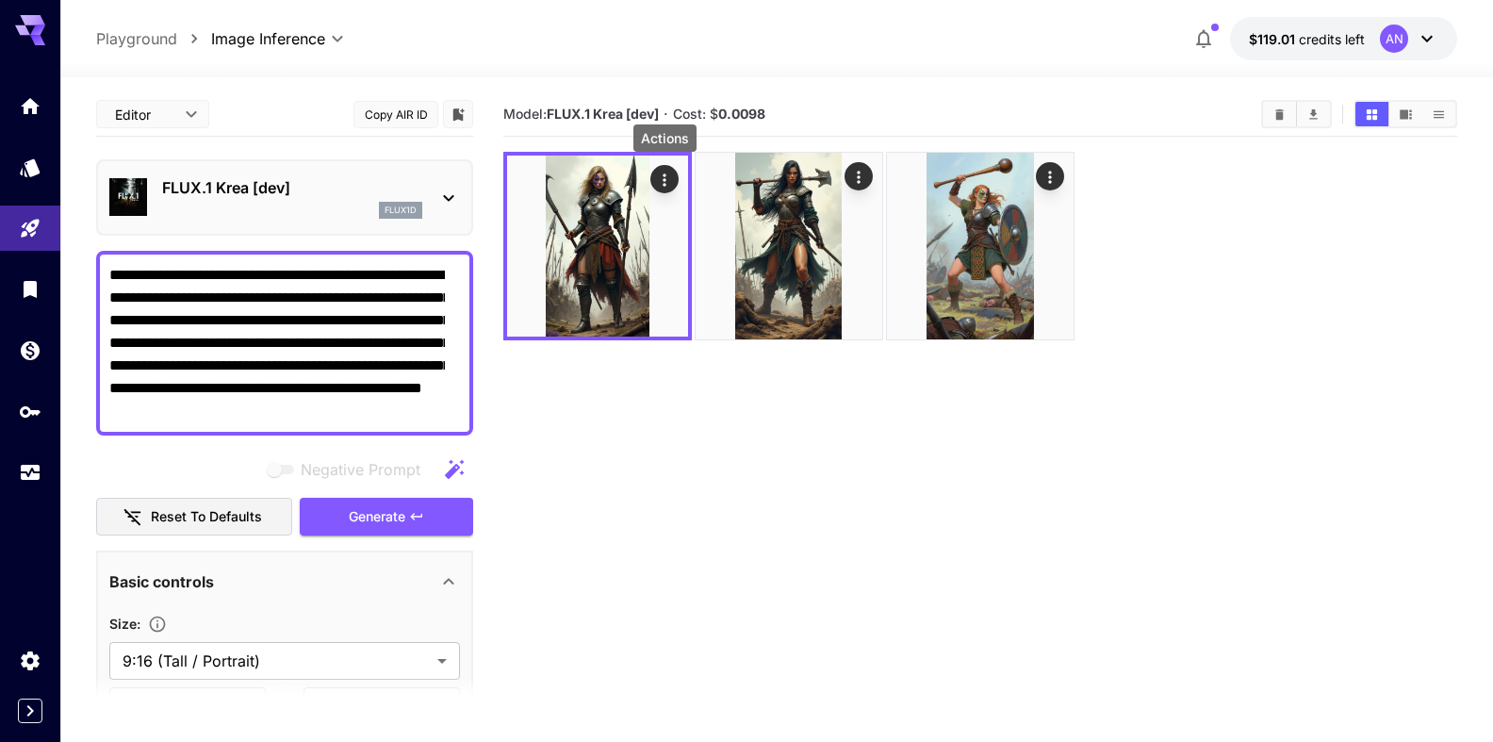
click at [305, 202] on div "FLUX.1 Krea [dev] flux1d" at bounding box center [292, 197] width 260 height 42
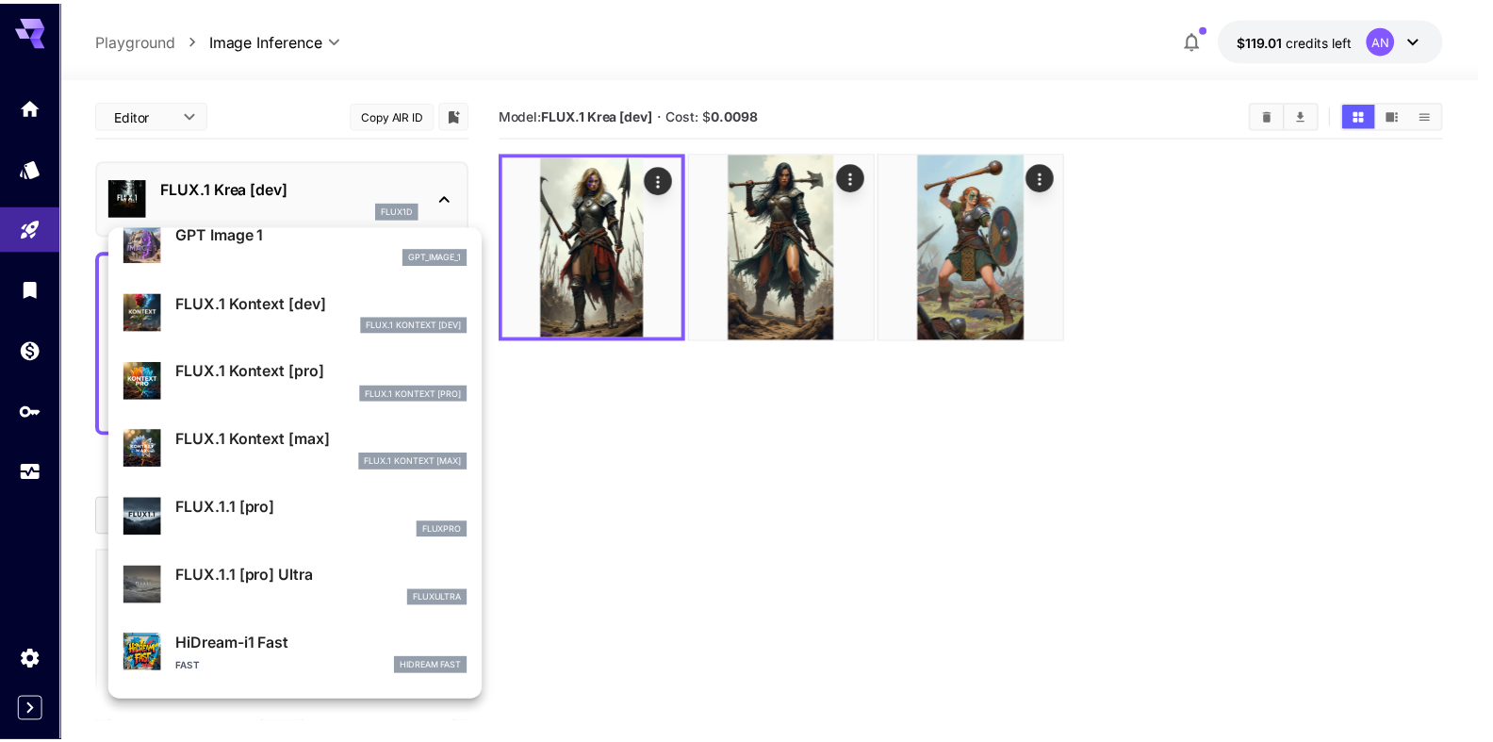
scroll to position [1294, 0]
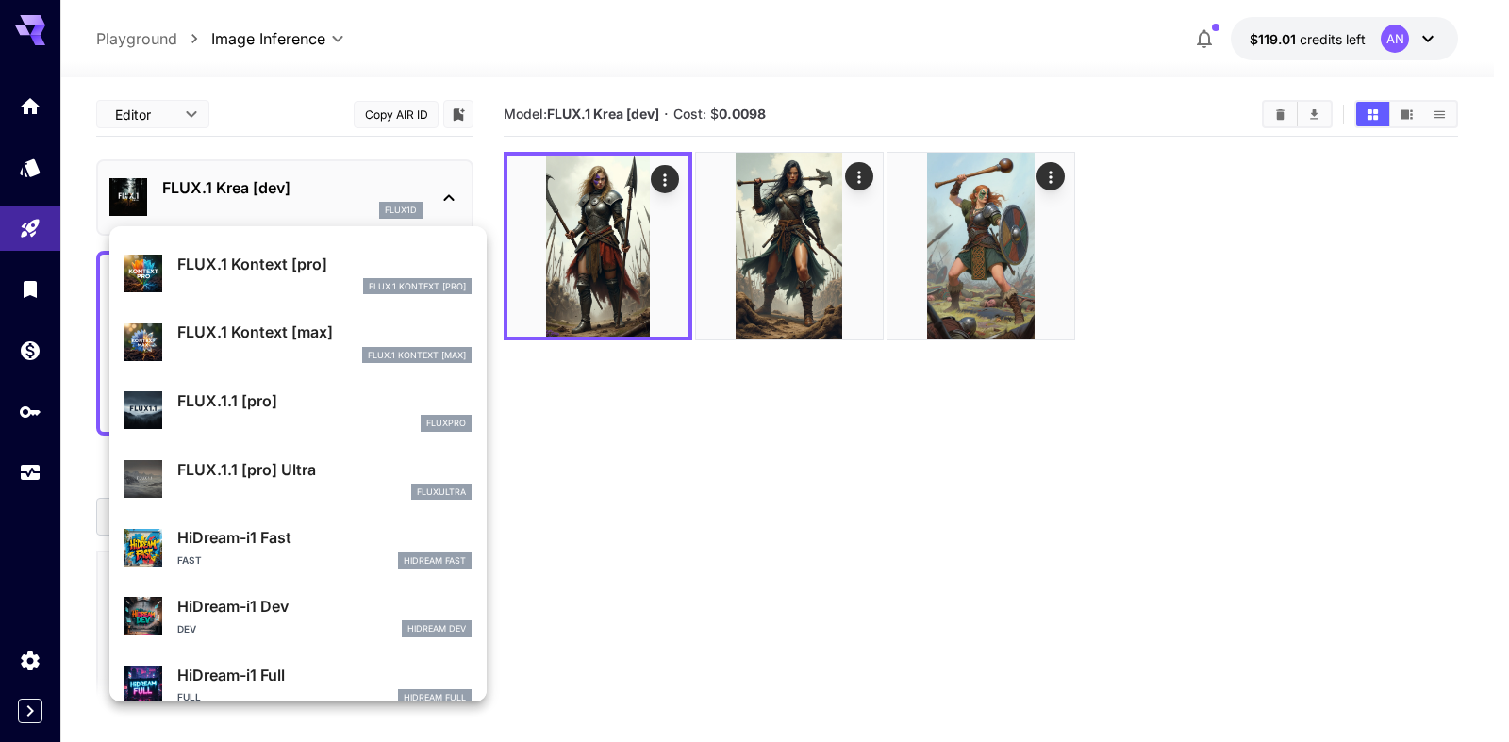
click at [283, 537] on p "HiDream-i1 Fast" at bounding box center [324, 537] width 294 height 23
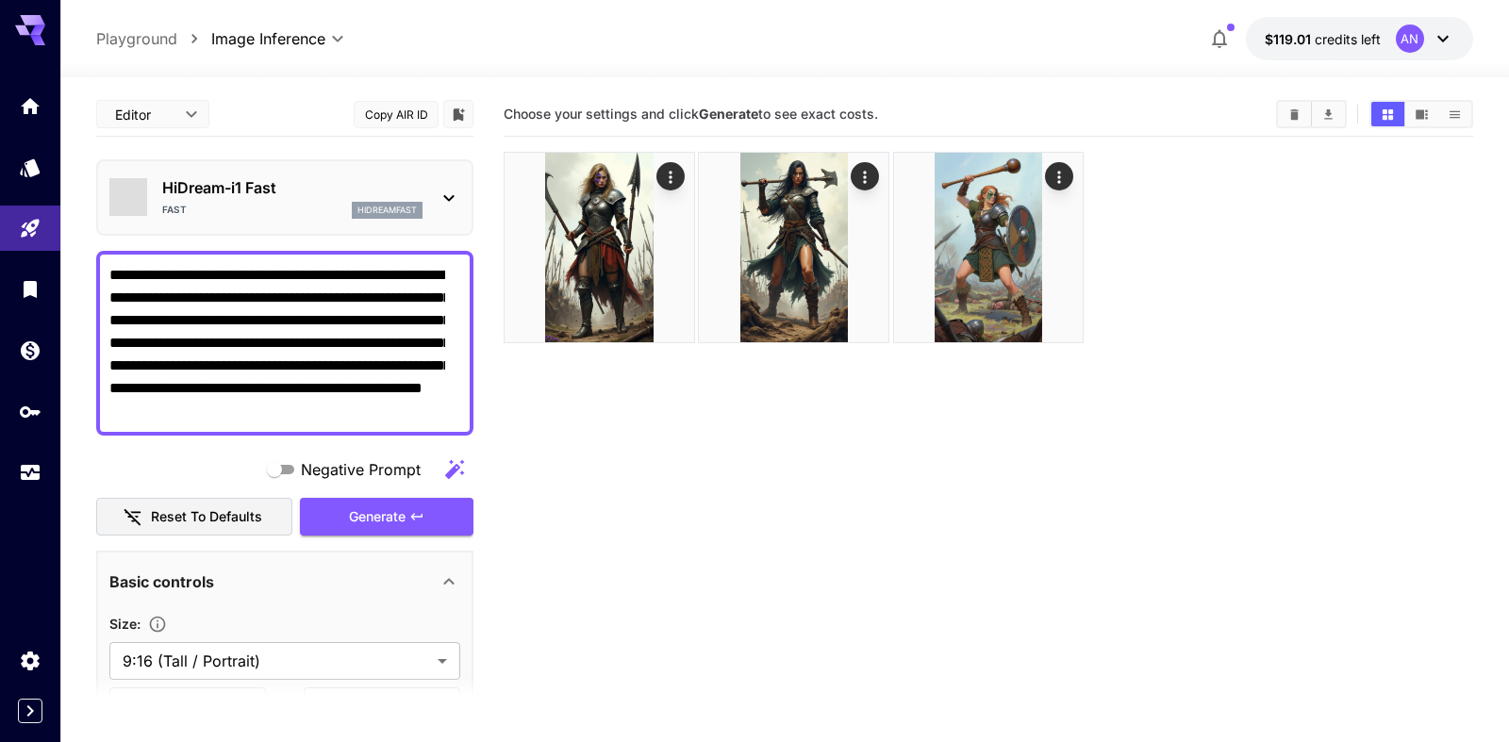
type input "**"
type input "*"
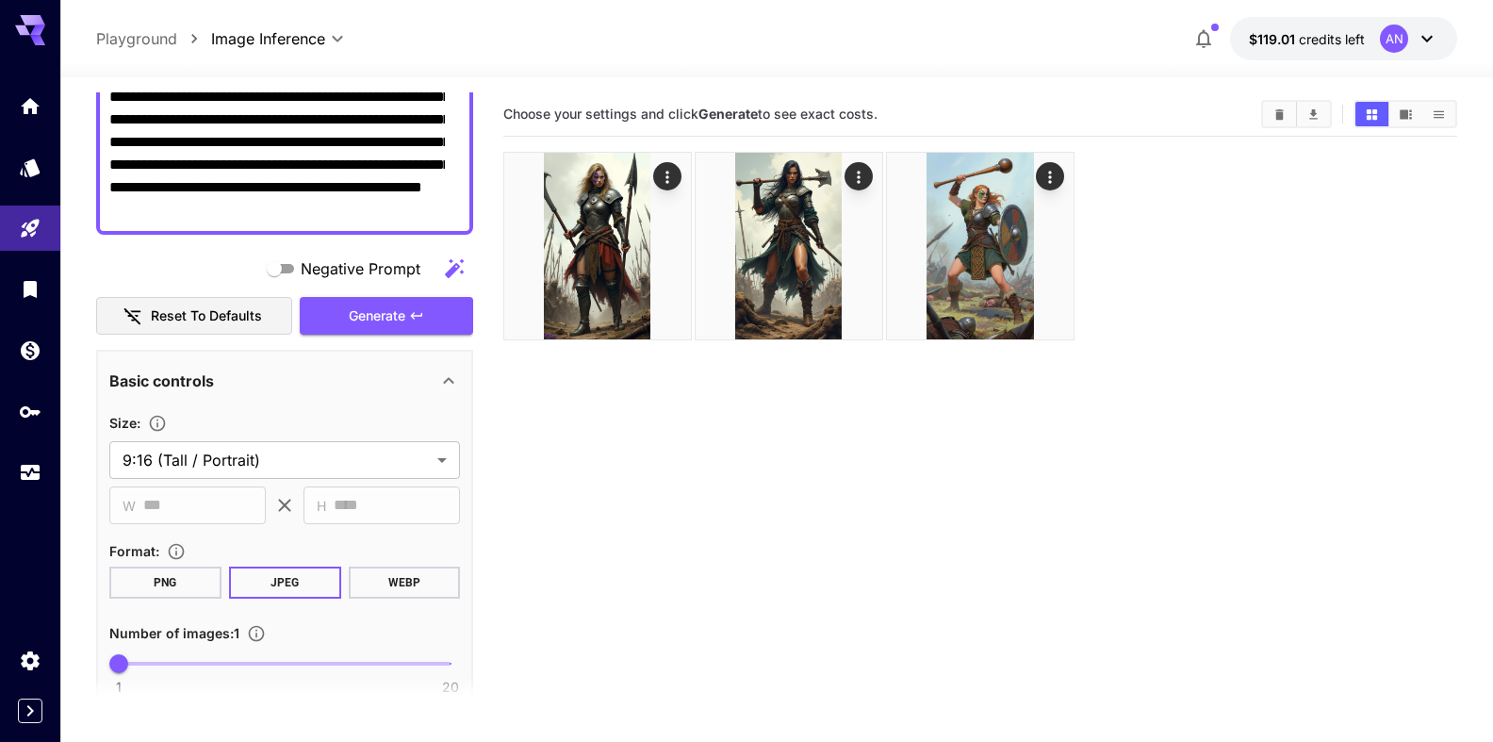
scroll to position [215, 0]
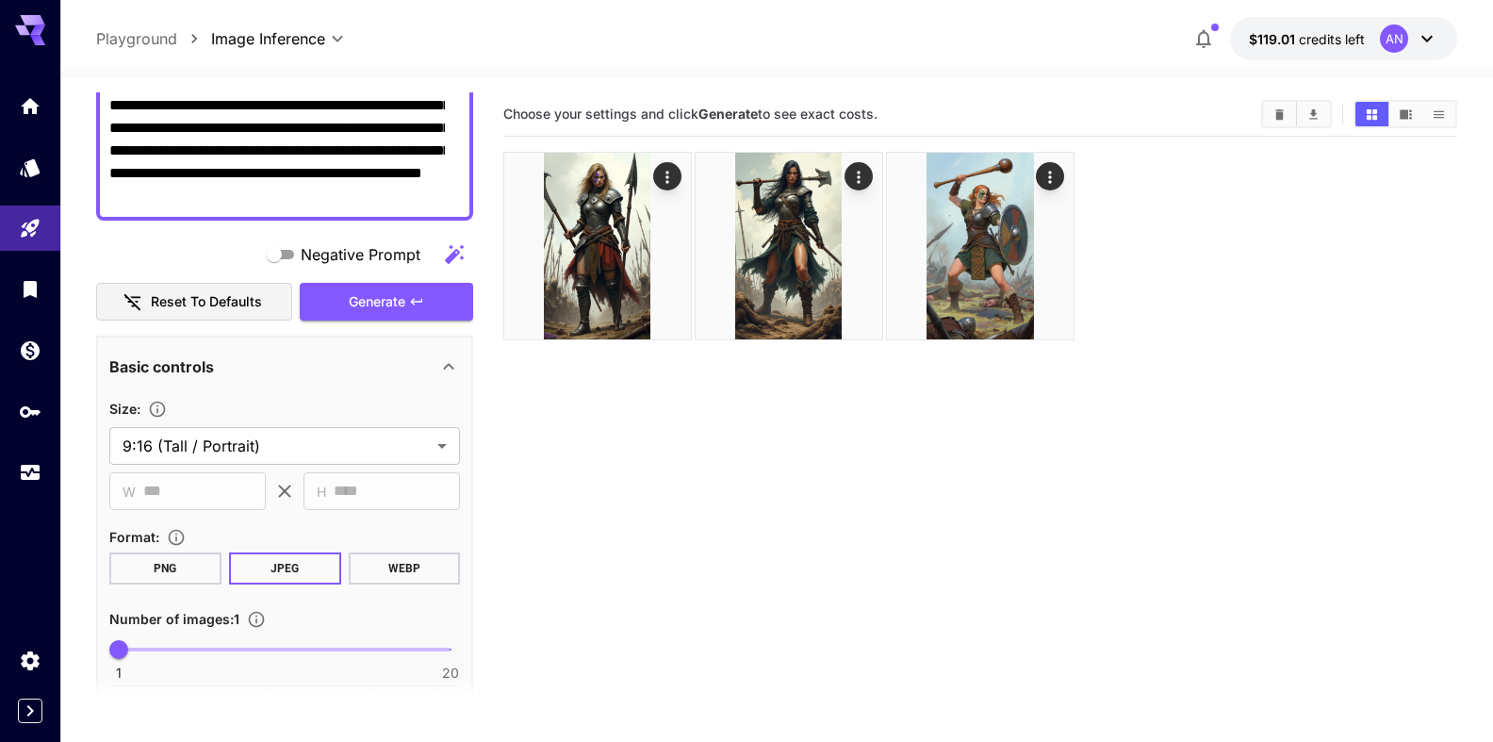
click at [377, 562] on button "WEBP" at bounding box center [404, 569] width 112 height 32
click at [376, 305] on span "Generate" at bounding box center [377, 302] width 57 height 24
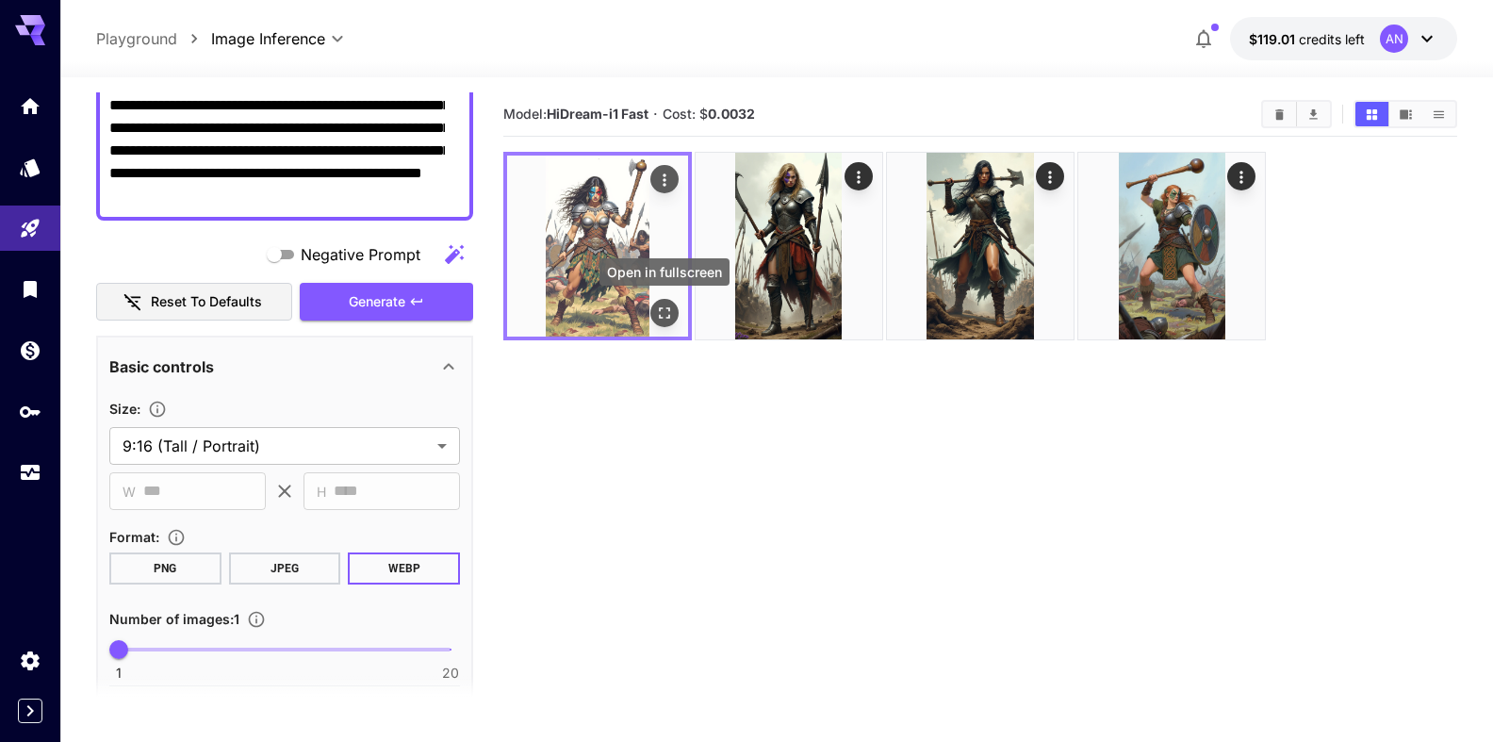
click at [670, 305] on icon "Open in fullscreen" at bounding box center [664, 313] width 19 height 19
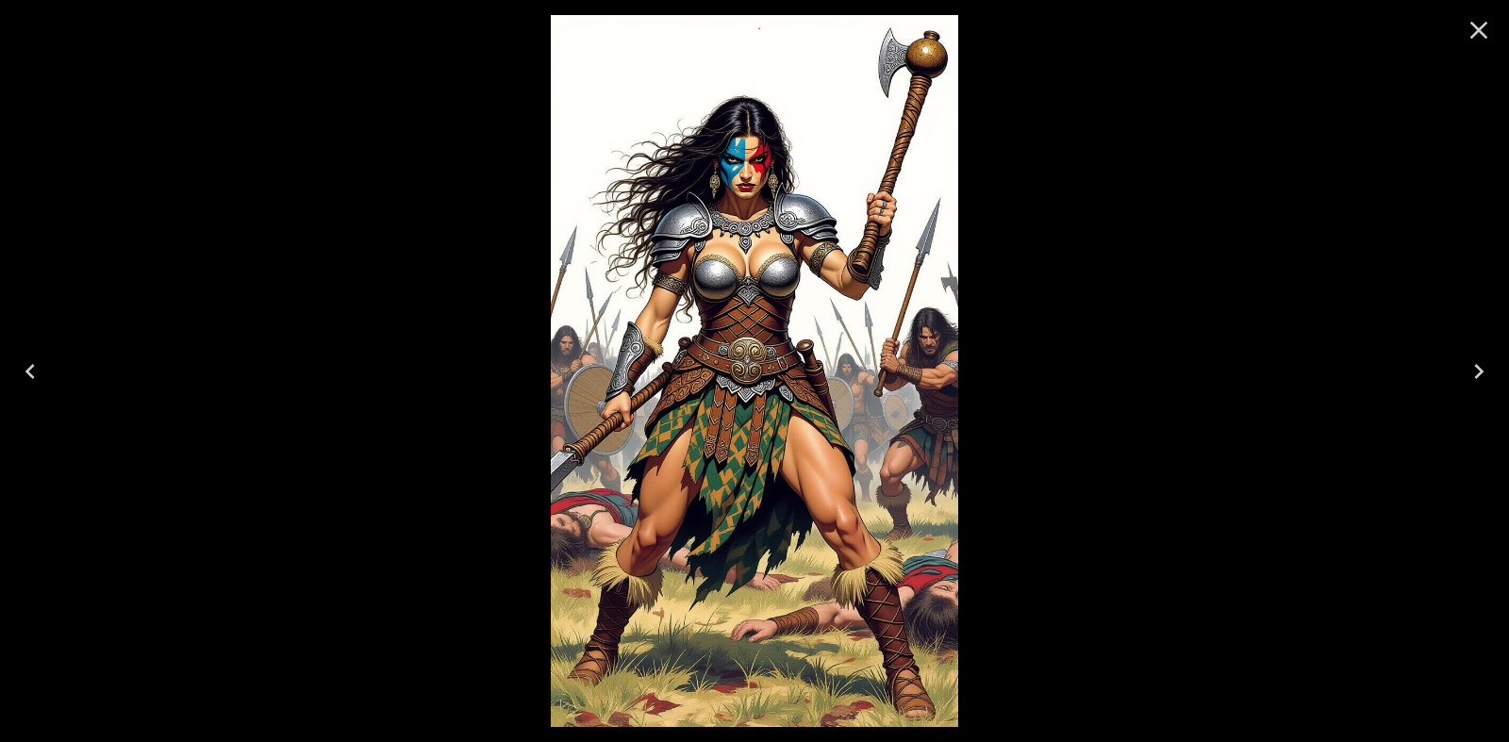
drag, startPoint x: 1477, startPoint y: 24, endPoint x: 1464, endPoint y: 44, distance: 24.6
click at [1464, 44] on icon "Close" at bounding box center [1478, 30] width 30 height 30
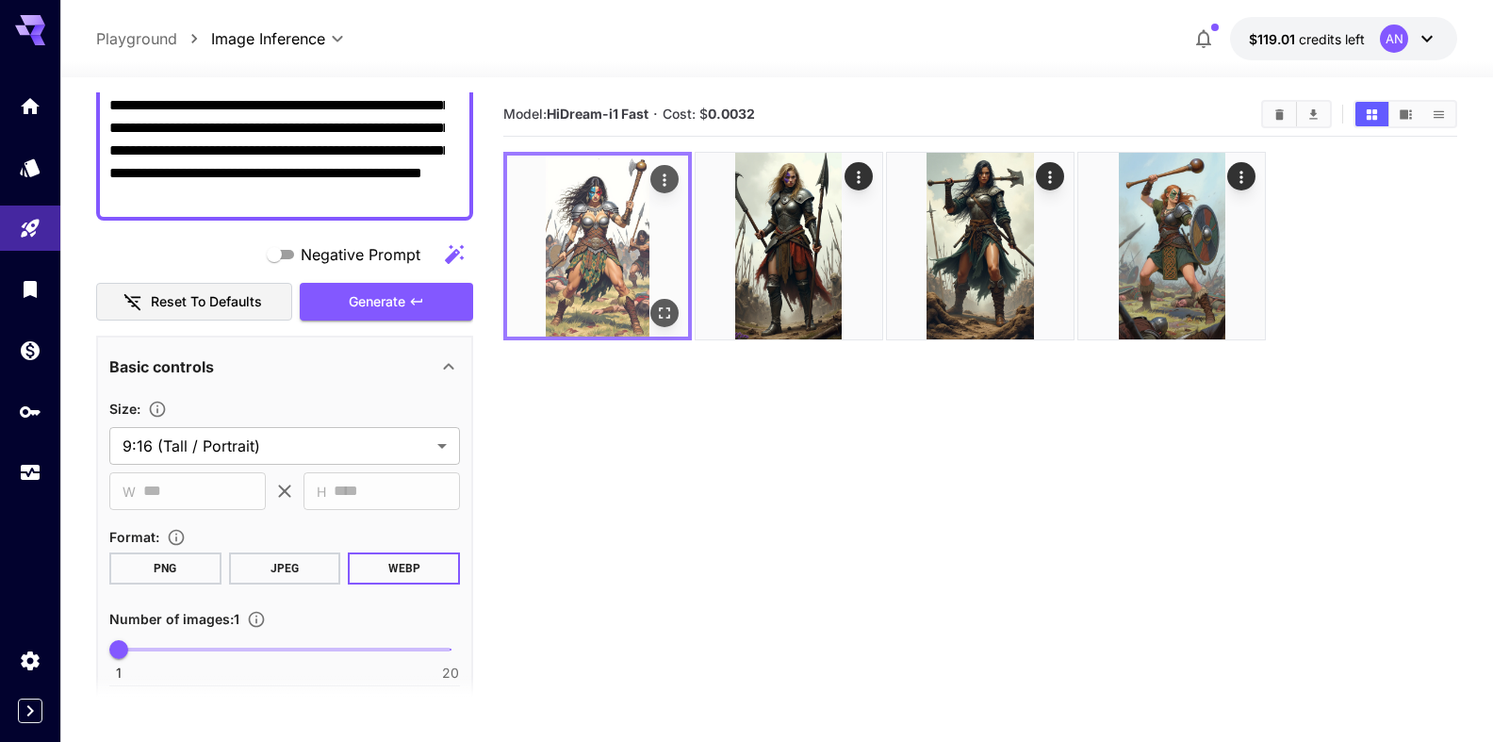
click at [650, 182] on img at bounding box center [597, 246] width 181 height 181
click at [666, 174] on icon "Actions" at bounding box center [664, 179] width 3 height 12
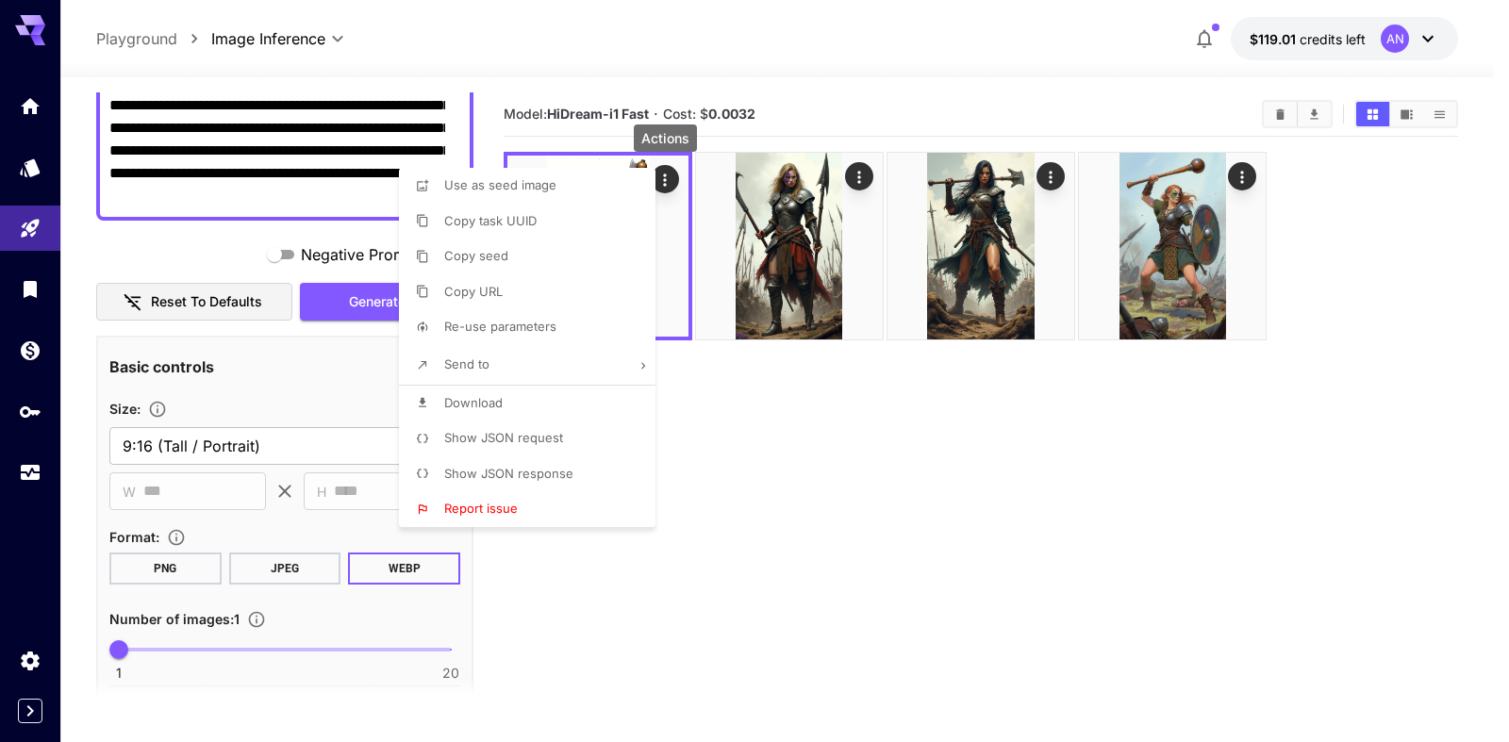
click at [484, 393] on li "Download" at bounding box center [533, 404] width 268 height 36
click at [333, 316] on div at bounding box center [754, 371] width 1509 height 742
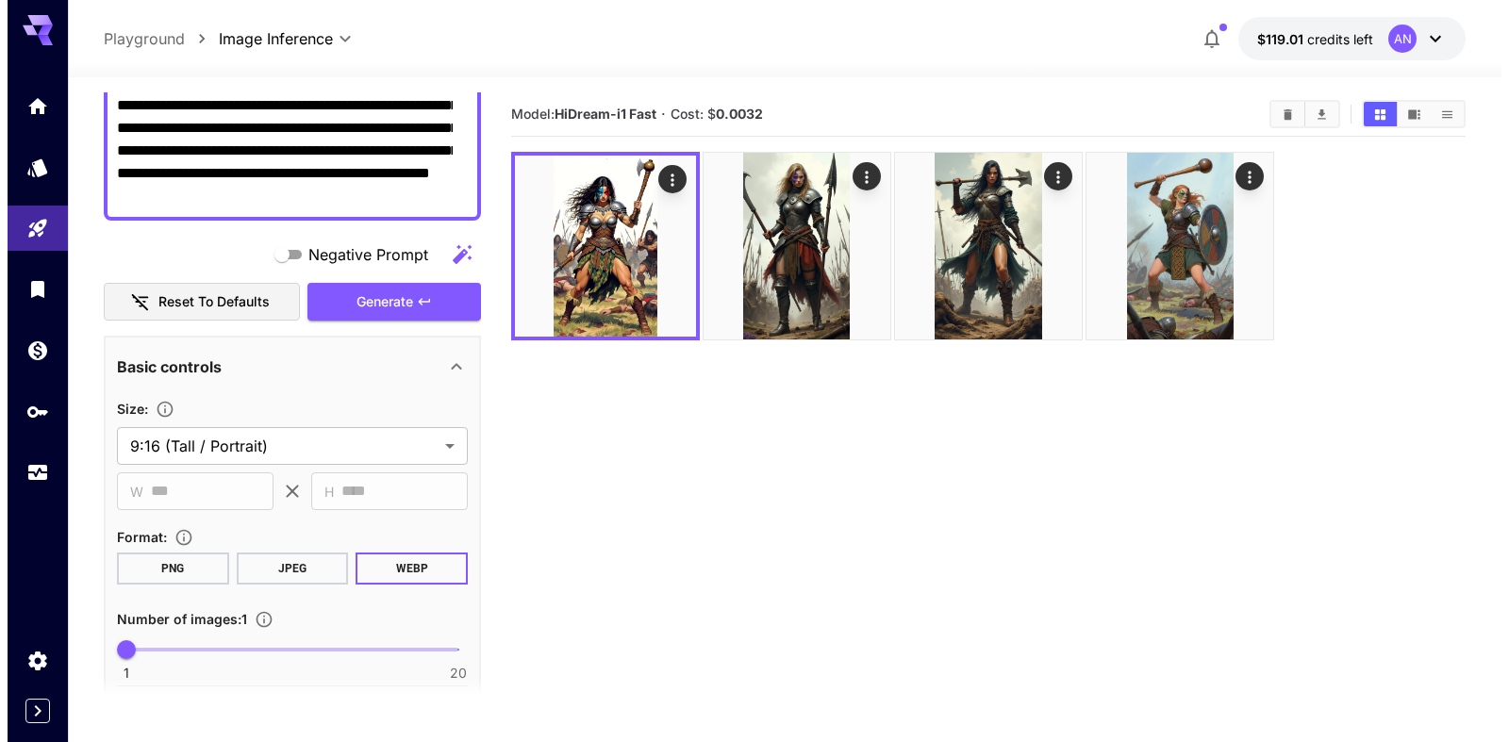
scroll to position [0, 0]
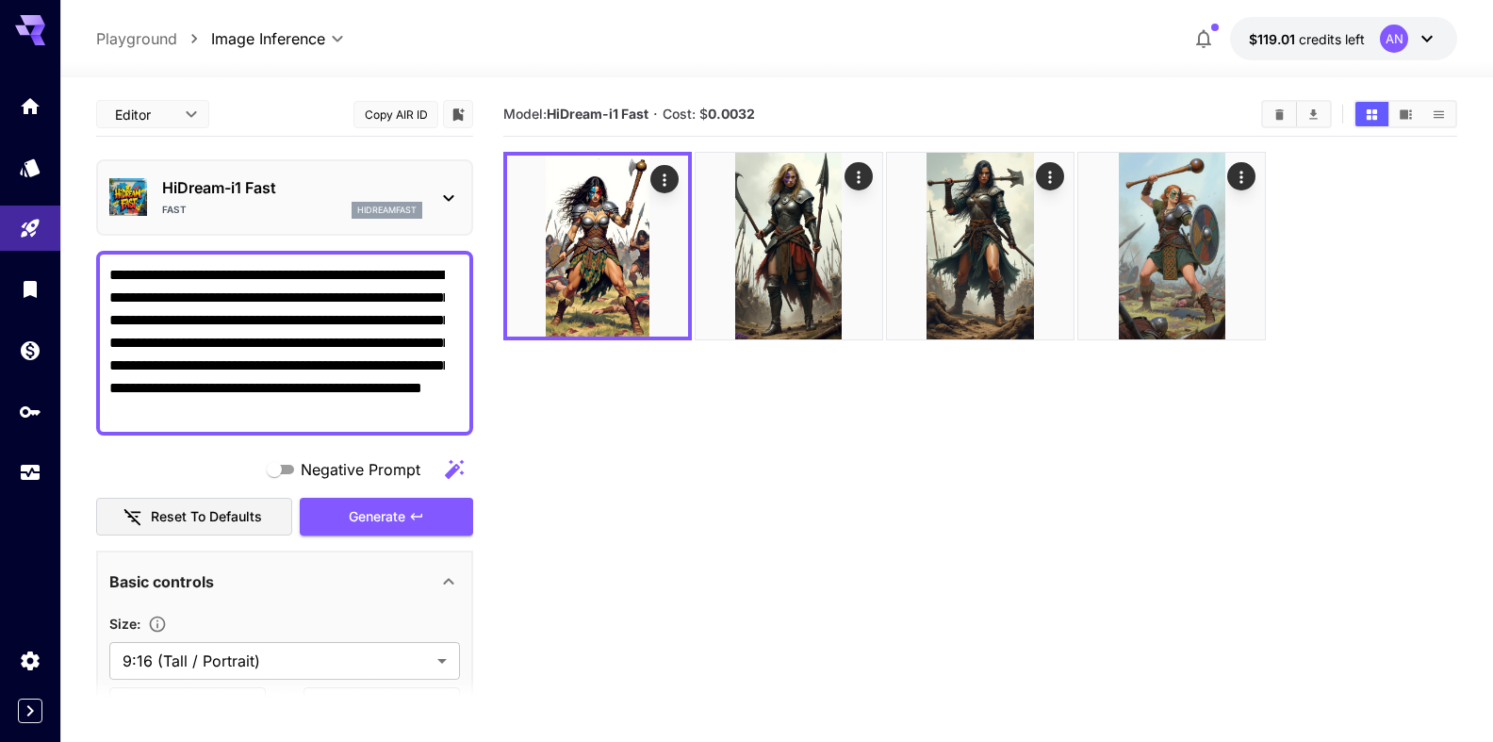
click at [279, 187] on p "HiDream-i1 Fast" at bounding box center [292, 187] width 260 height 23
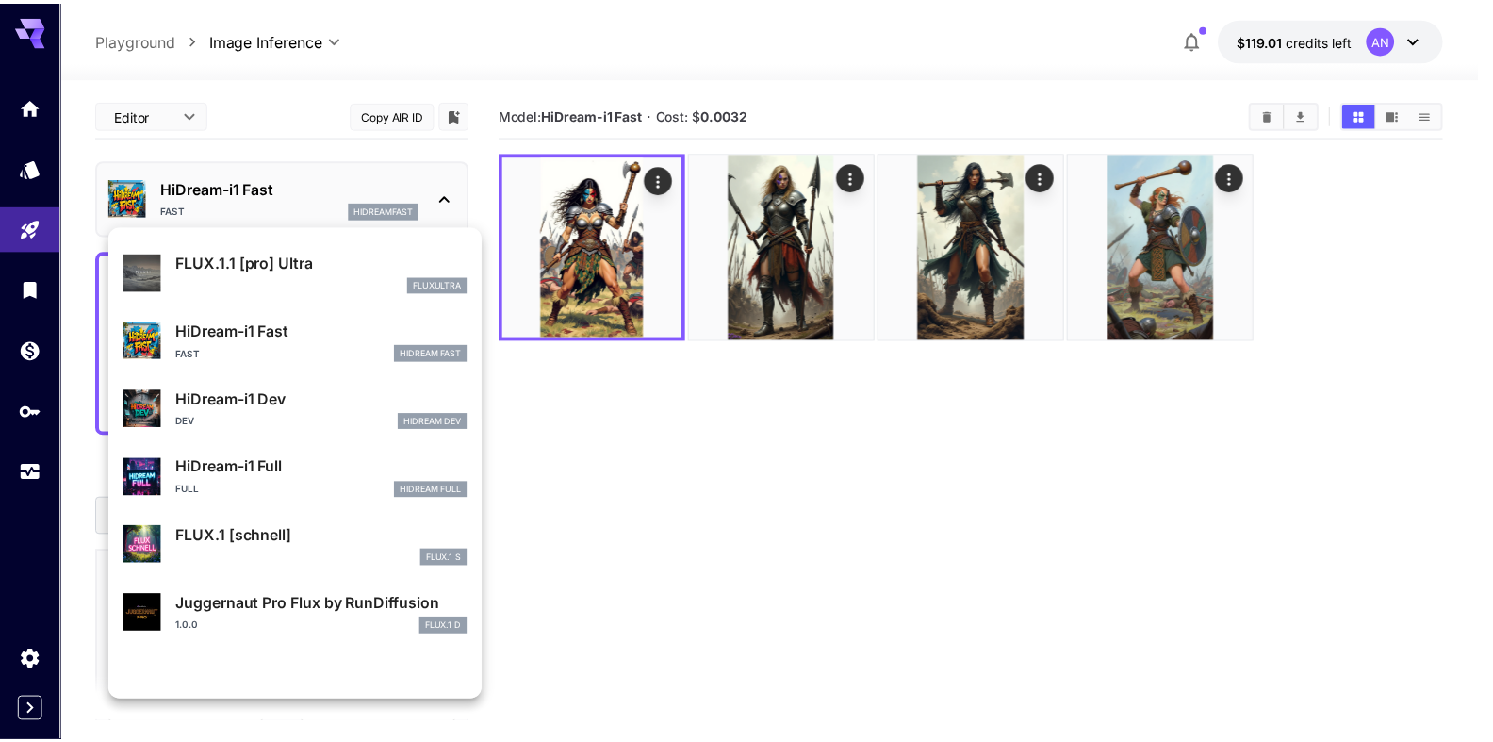
scroll to position [1526, 0]
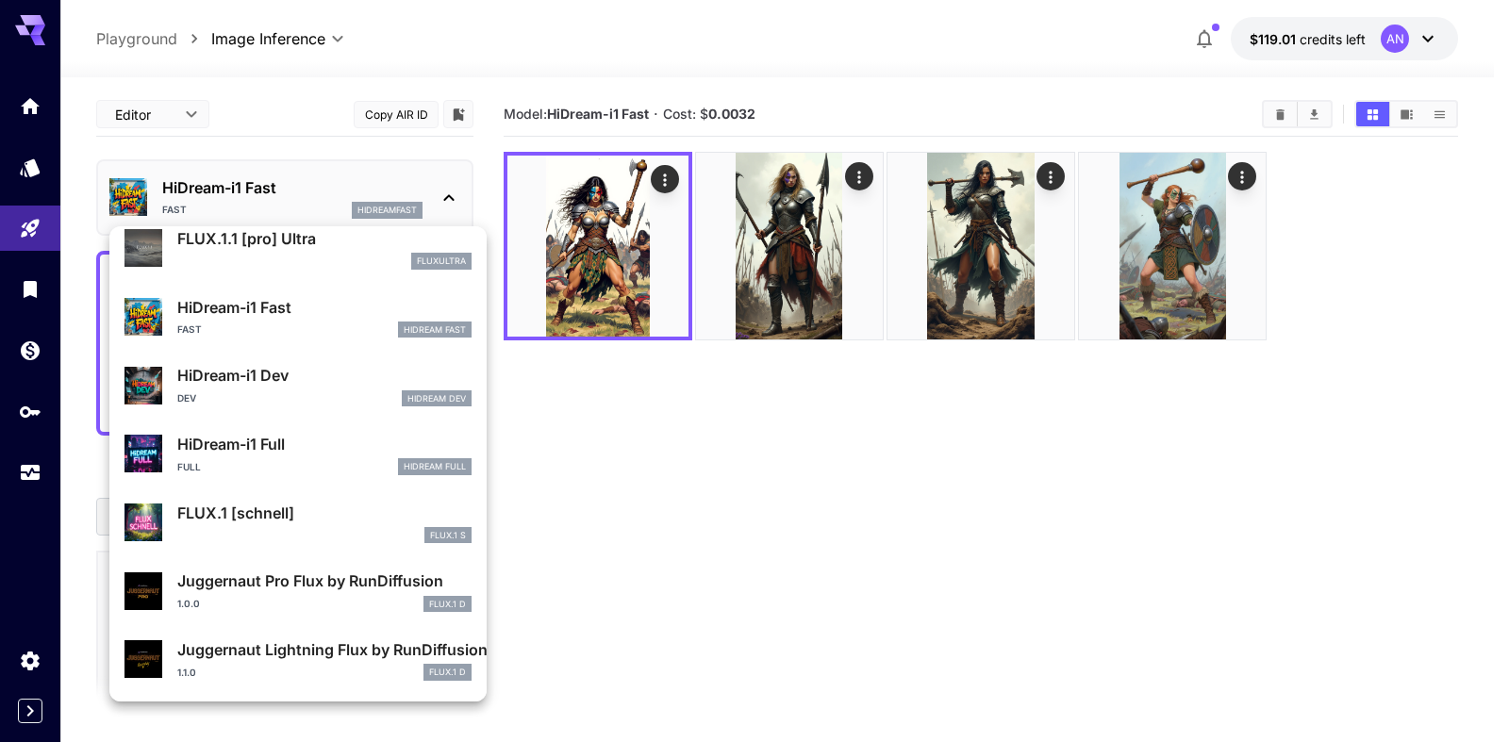
click at [267, 443] on p "HiDream-i1 Full" at bounding box center [324, 444] width 294 height 23
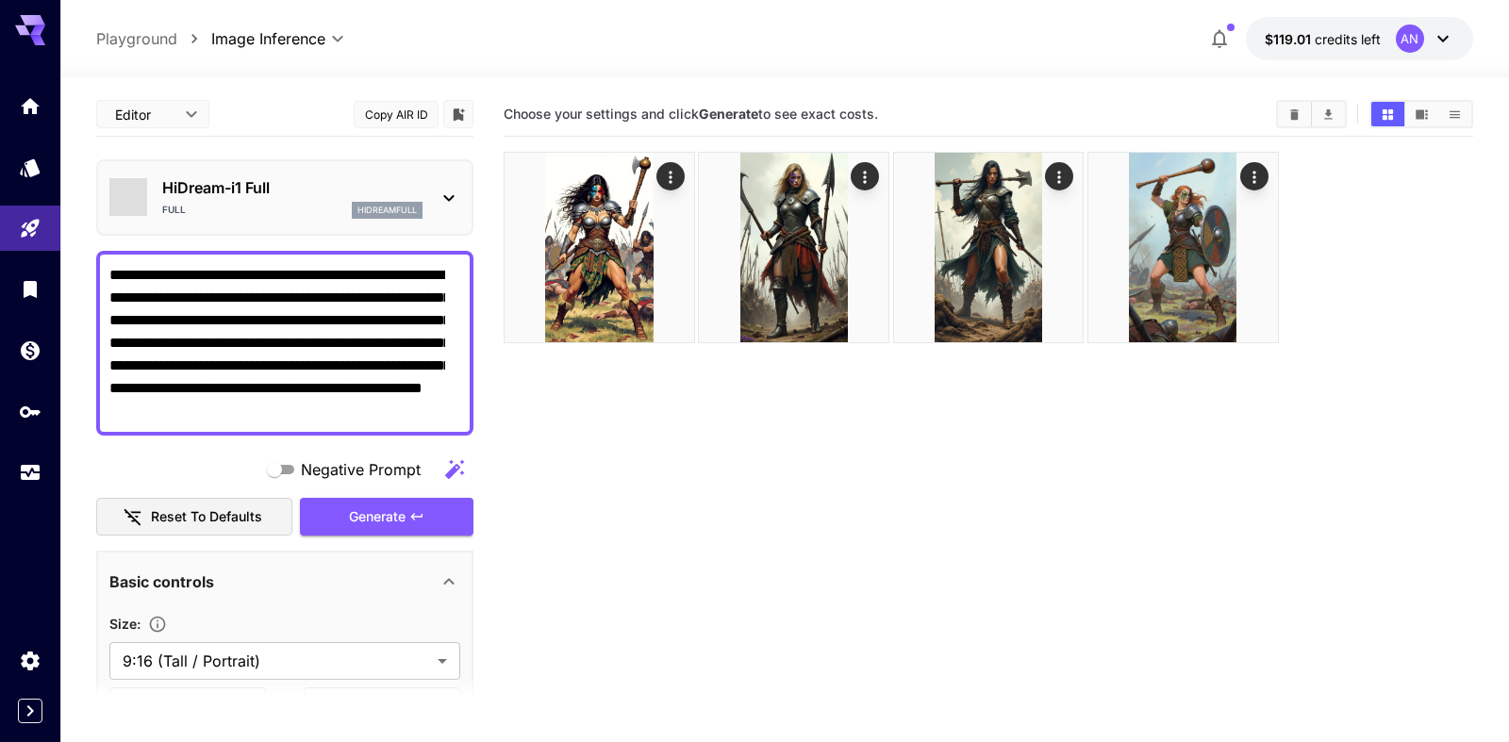
type input "**"
type input "***"
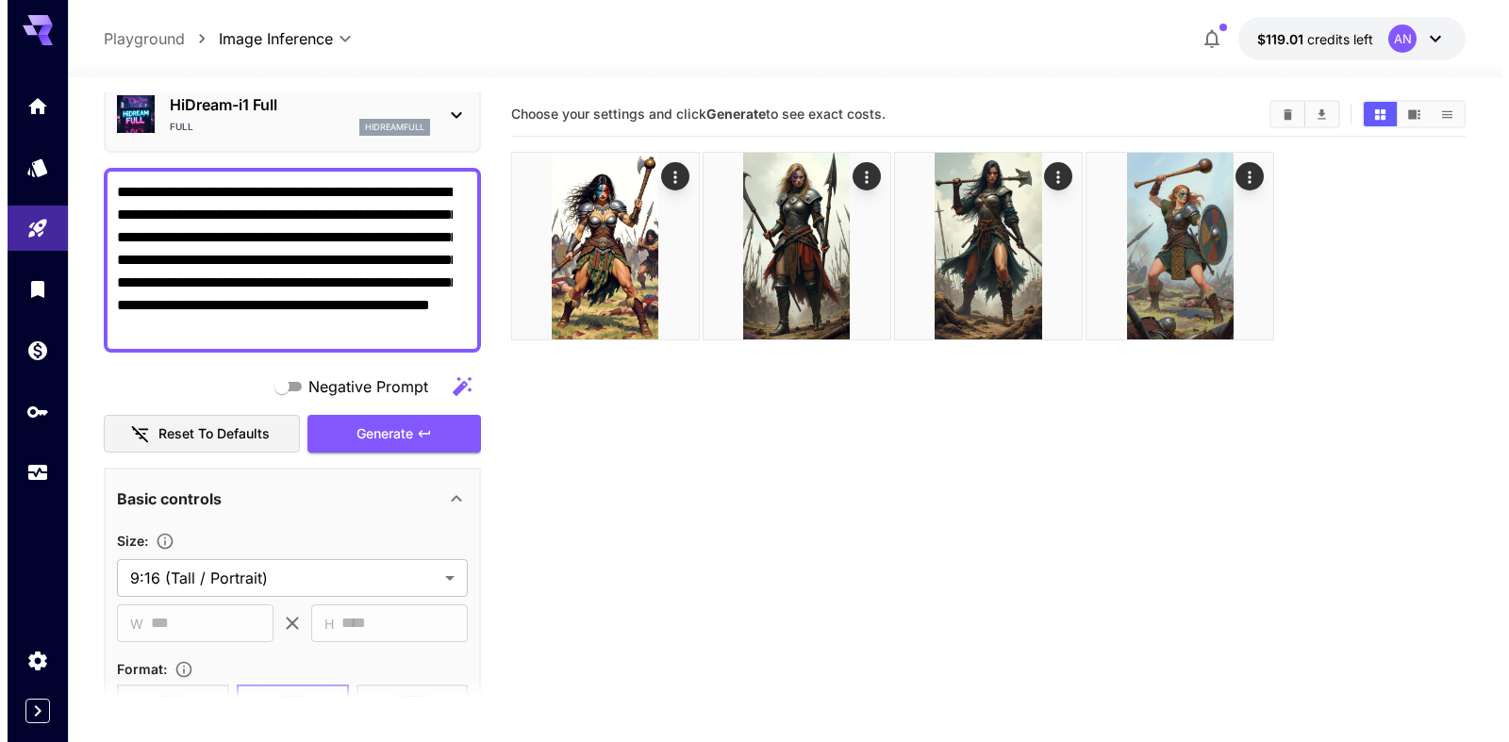
scroll to position [215, 0]
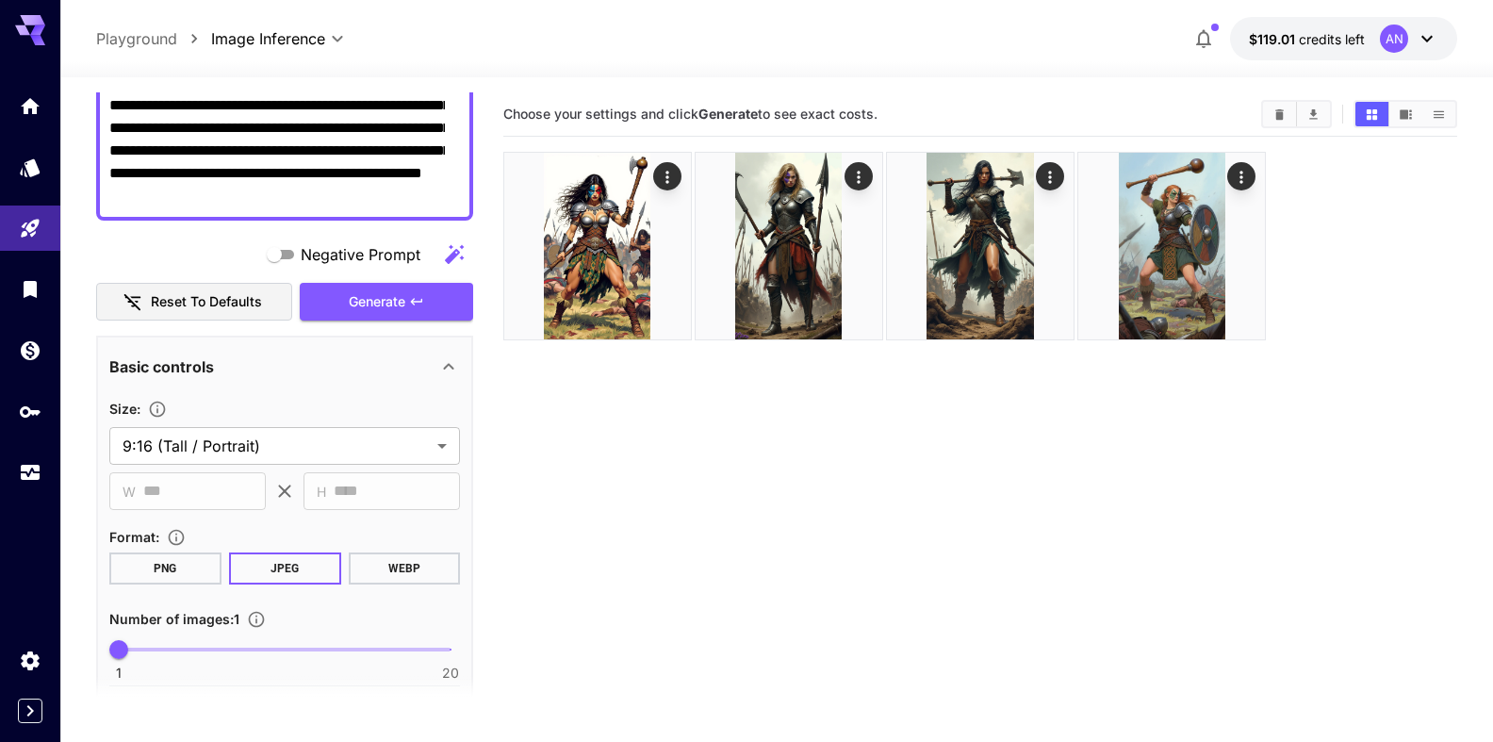
click at [399, 569] on button "WEBP" at bounding box center [404, 569] width 112 height 32
click at [371, 319] on button "Generate" at bounding box center [386, 302] width 173 height 39
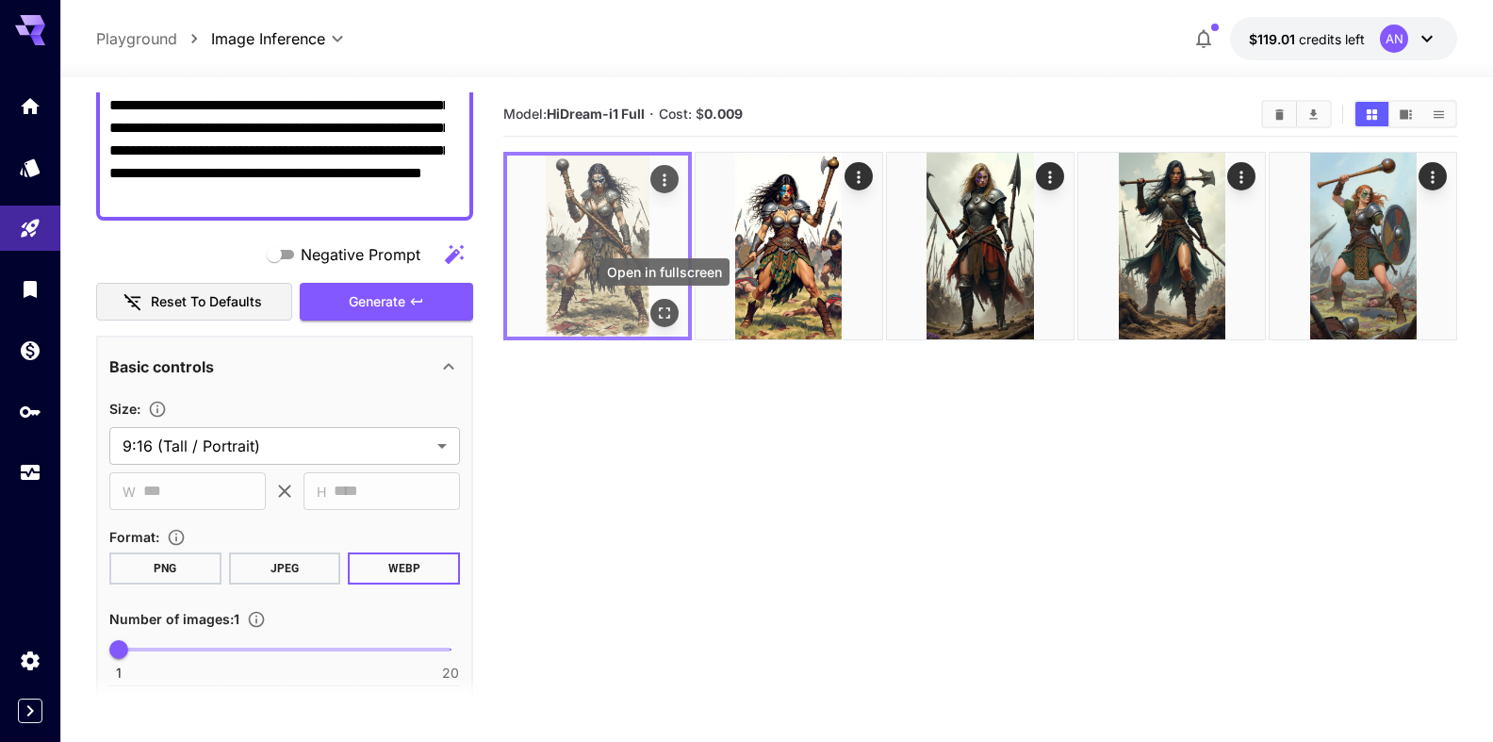
click at [656, 321] on icon "Open in fullscreen" at bounding box center [664, 313] width 19 height 19
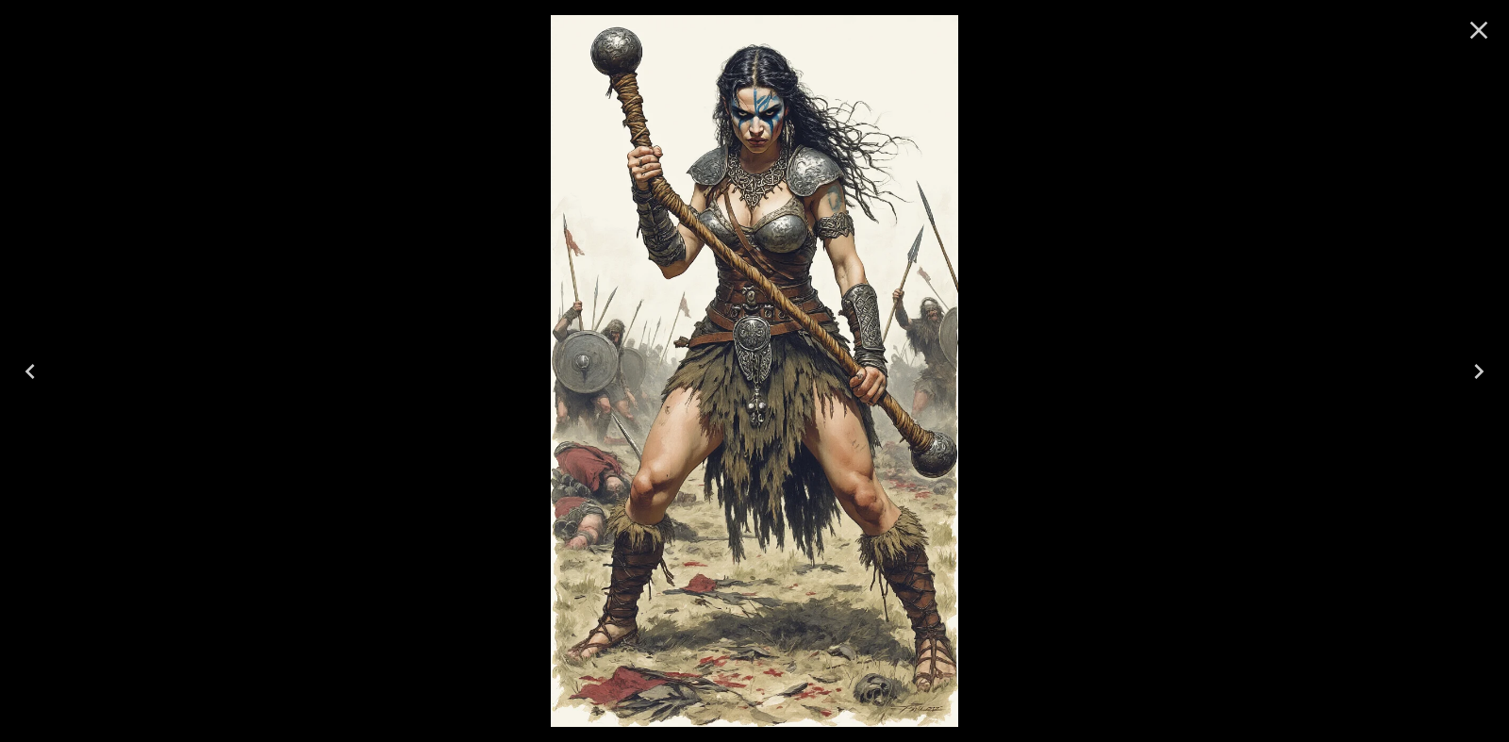
click at [1487, 26] on icon "Close" at bounding box center [1478, 30] width 30 height 30
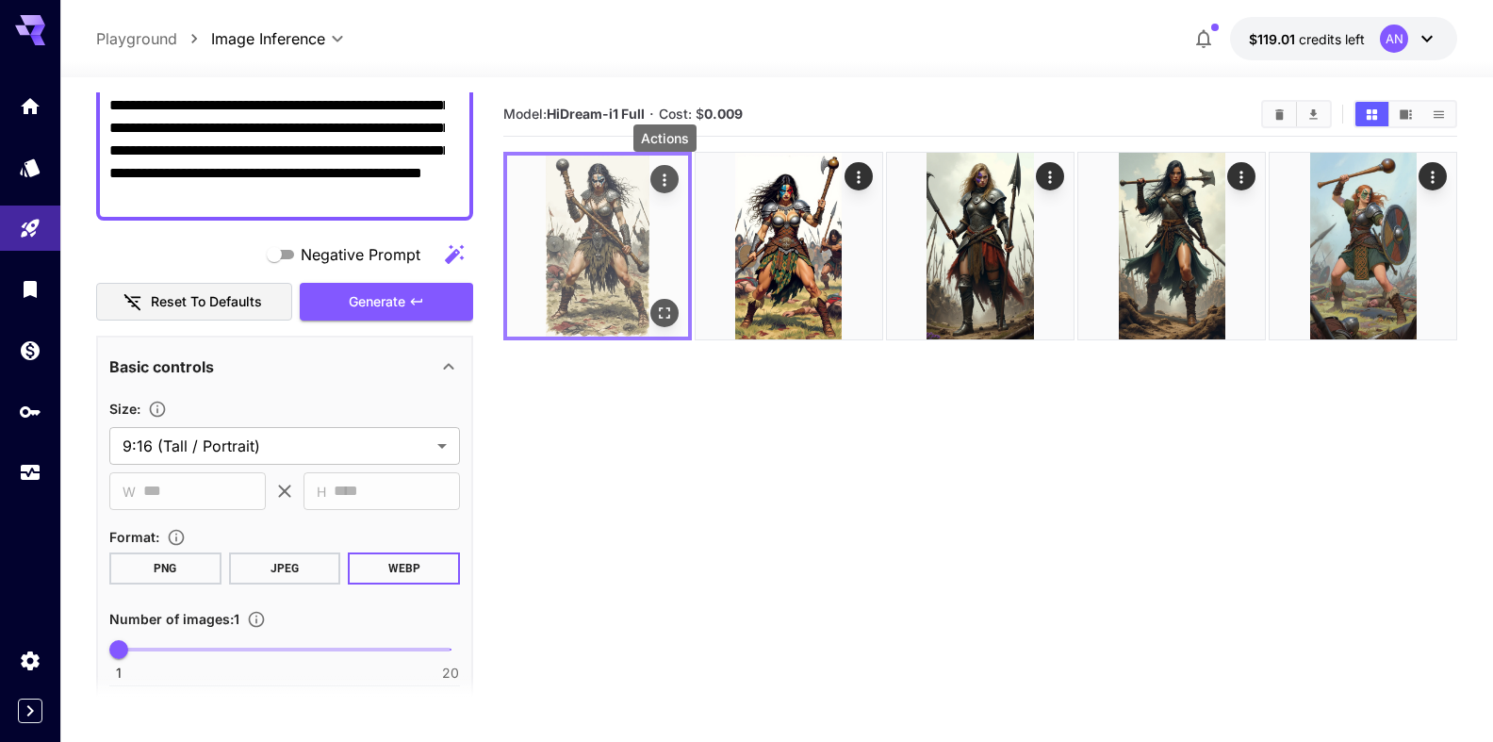
click at [664, 170] on div "Actions" at bounding box center [664, 179] width 19 height 23
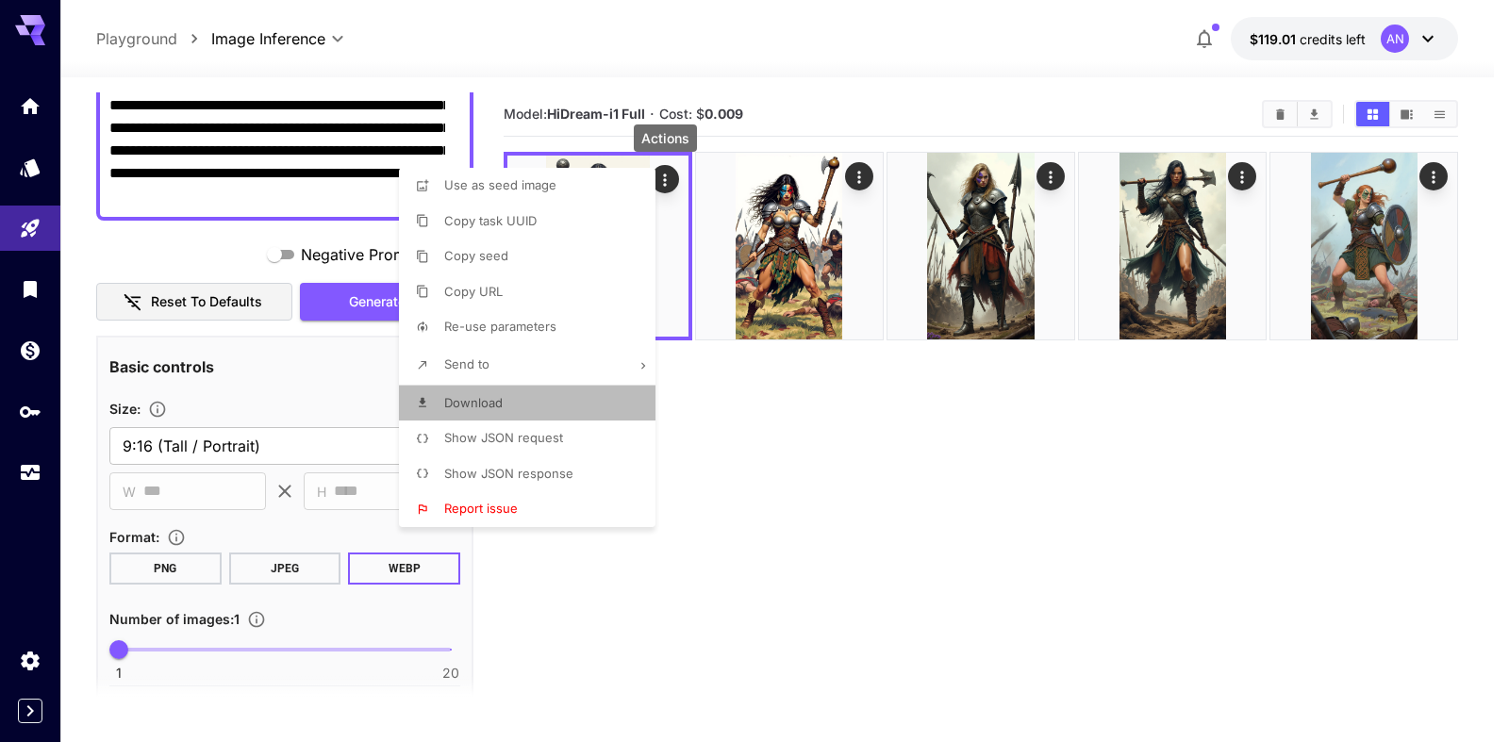
click at [472, 408] on span "Download" at bounding box center [473, 402] width 58 height 15
click at [881, 439] on div at bounding box center [754, 371] width 1509 height 742
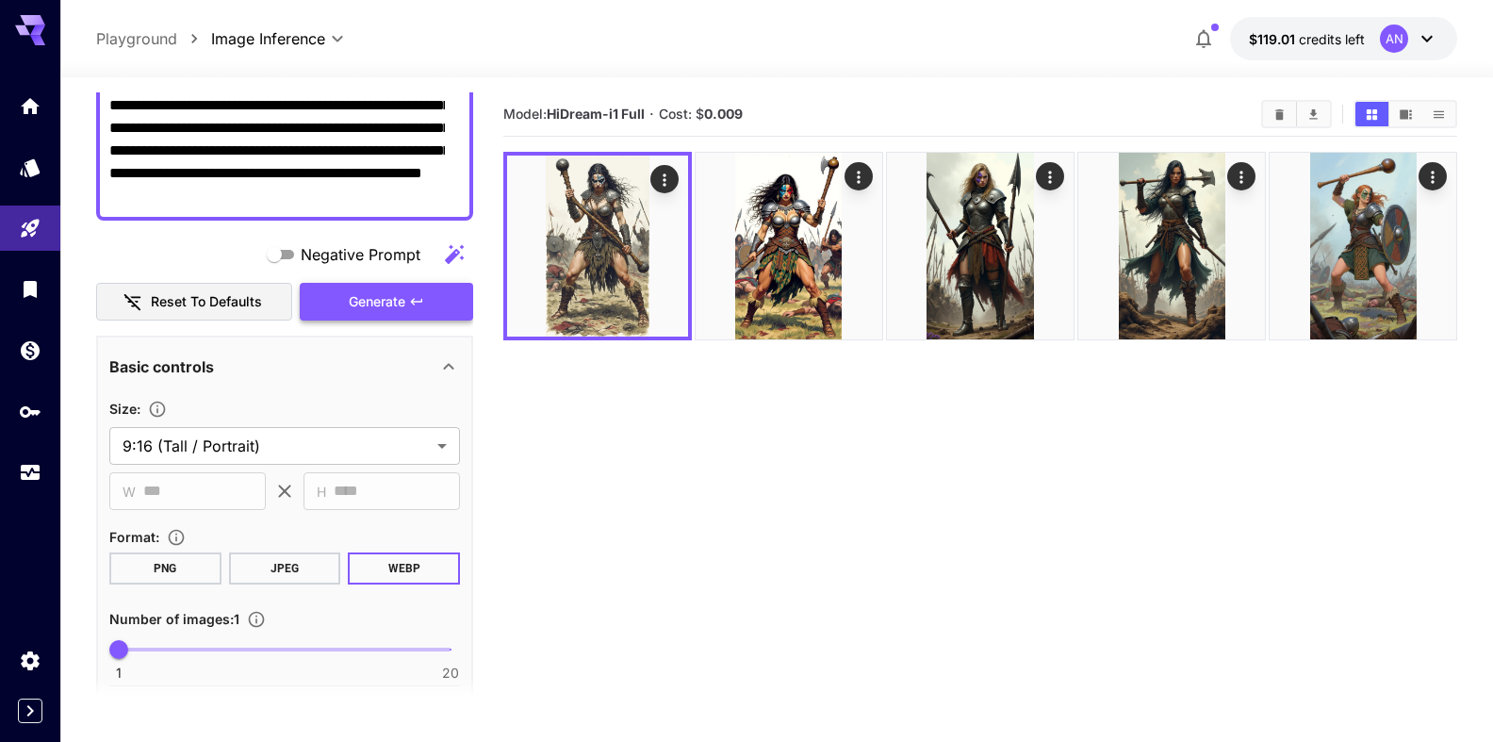
click at [375, 301] on span "Generate" at bounding box center [377, 302] width 57 height 24
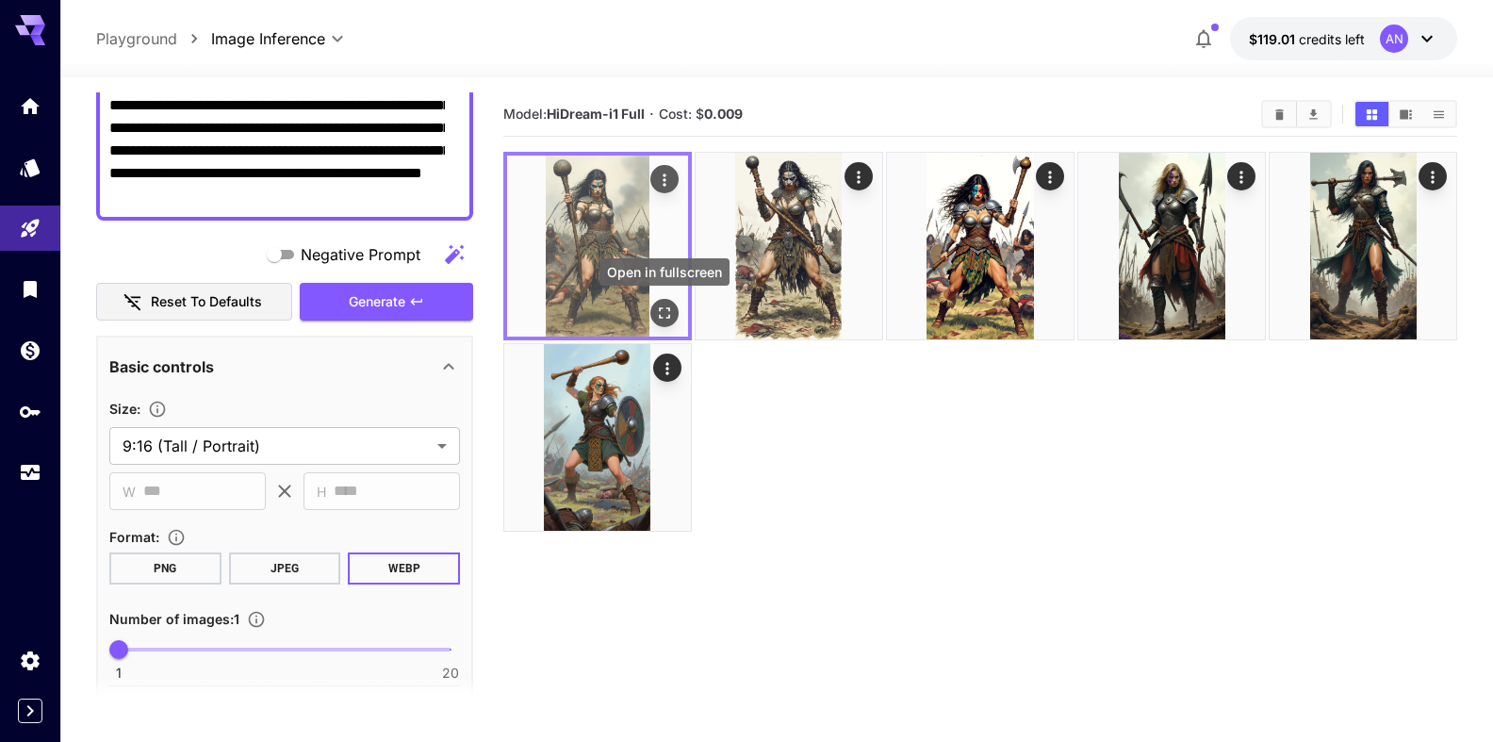
click at [666, 305] on icon "Open in fullscreen" at bounding box center [664, 313] width 19 height 19
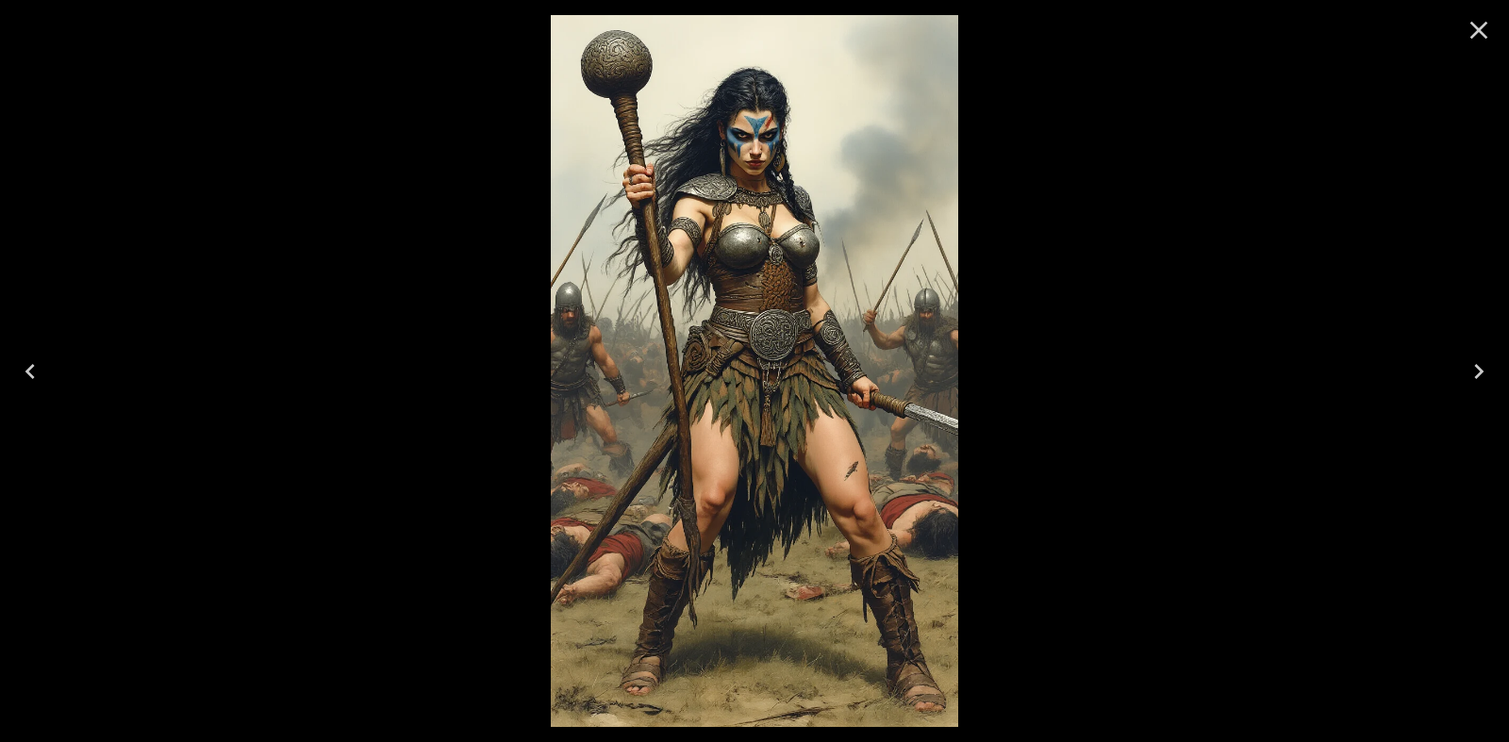
click at [1474, 22] on icon "Close" at bounding box center [1478, 30] width 30 height 30
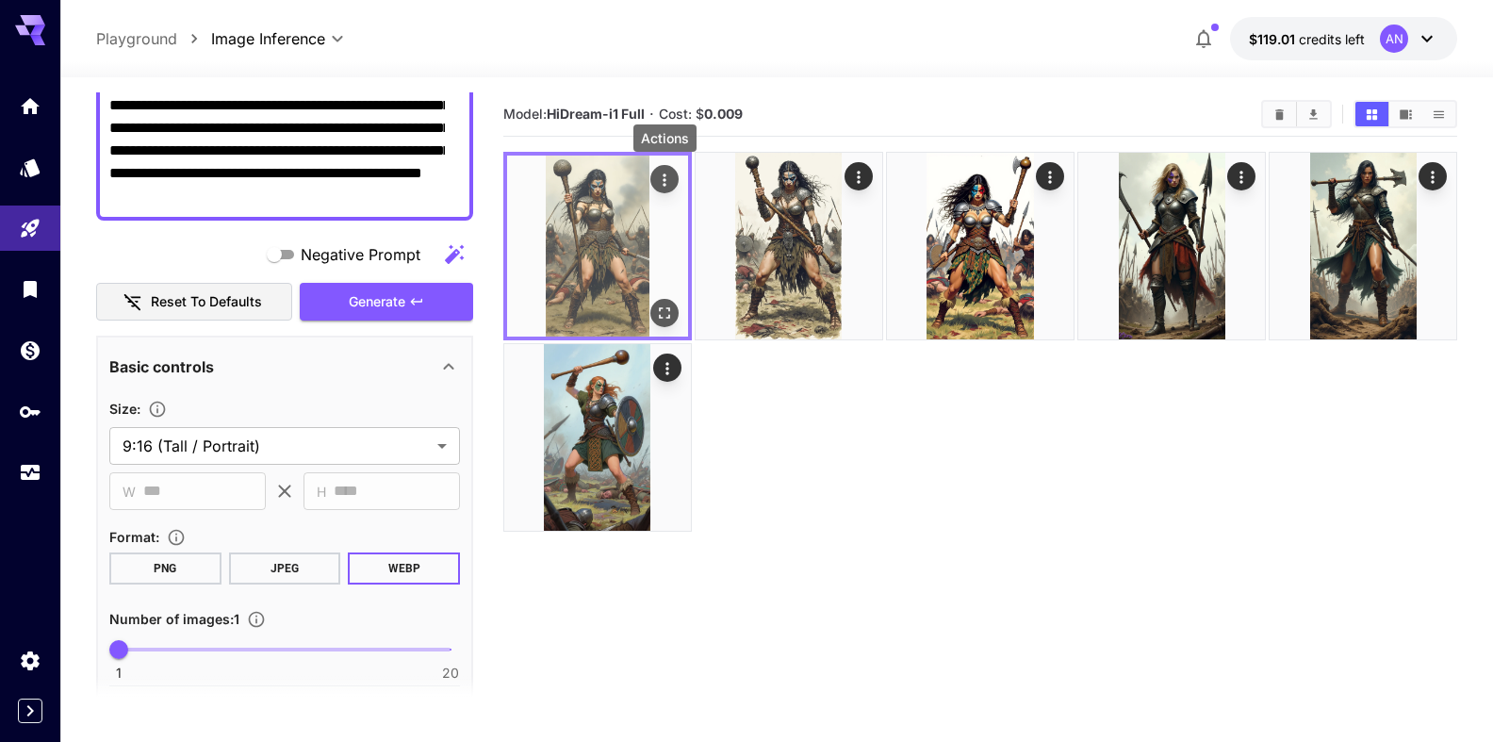
click at [669, 168] on div "Actions" at bounding box center [664, 179] width 19 height 23
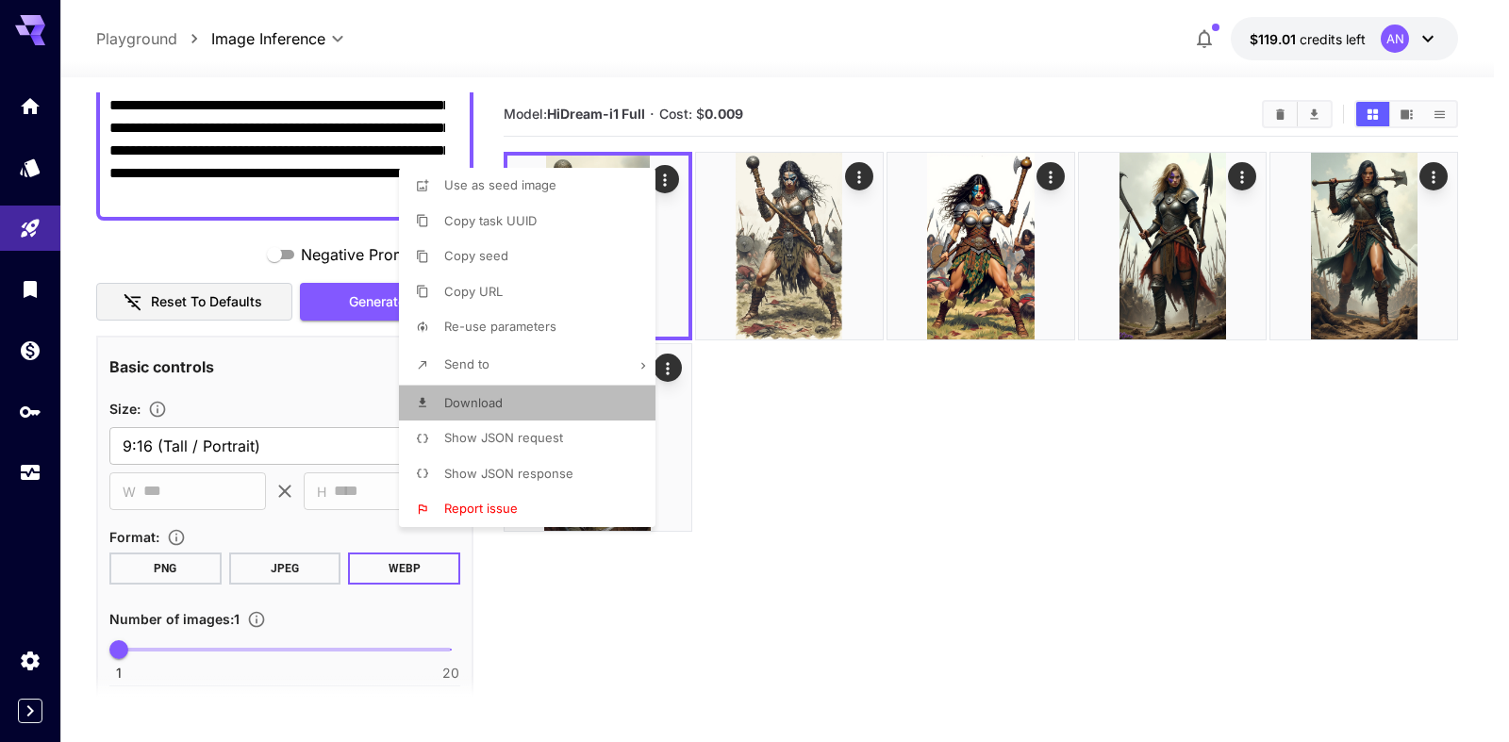
click at [478, 410] on p "Download" at bounding box center [473, 403] width 58 height 19
click at [904, 422] on div at bounding box center [754, 371] width 1509 height 742
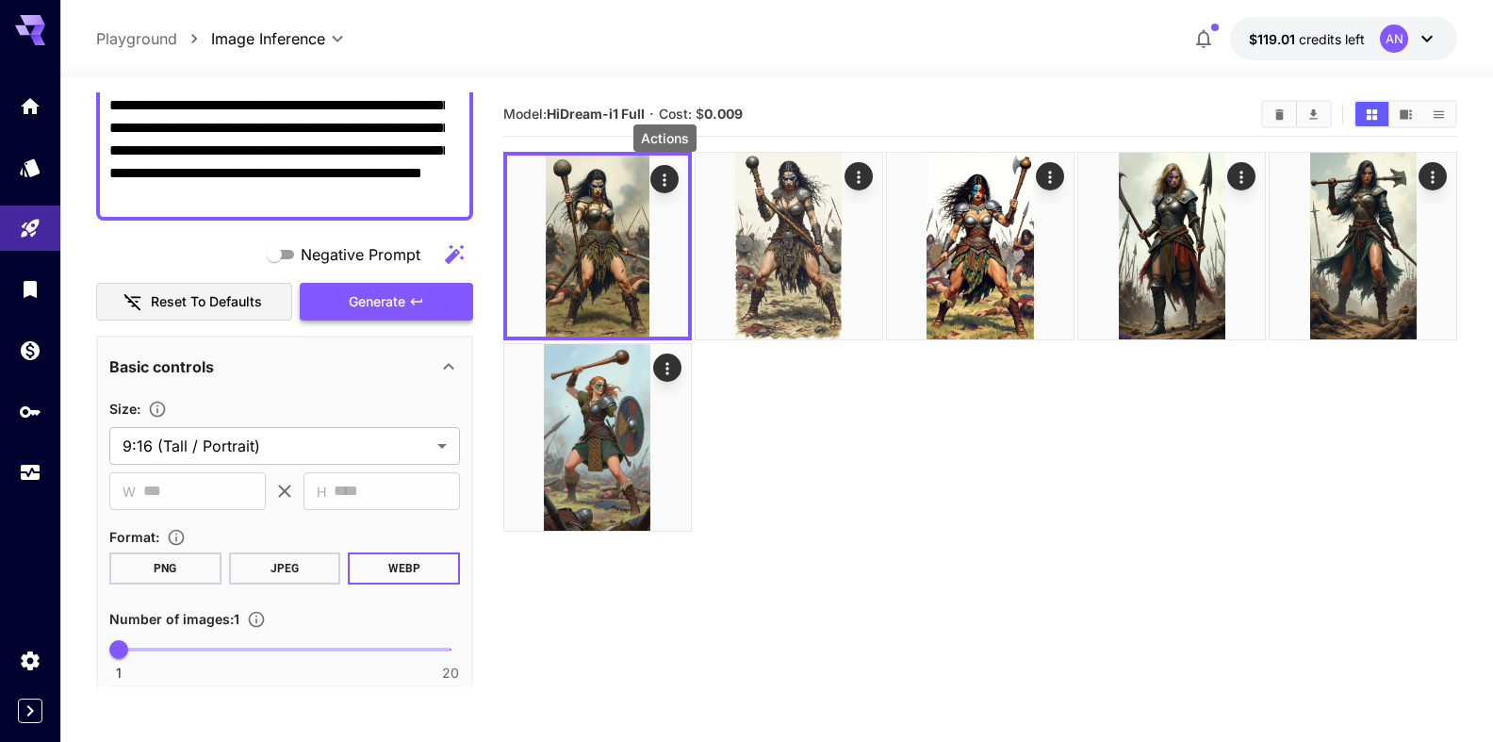
click at [375, 306] on span "Generate" at bounding box center [377, 302] width 57 height 24
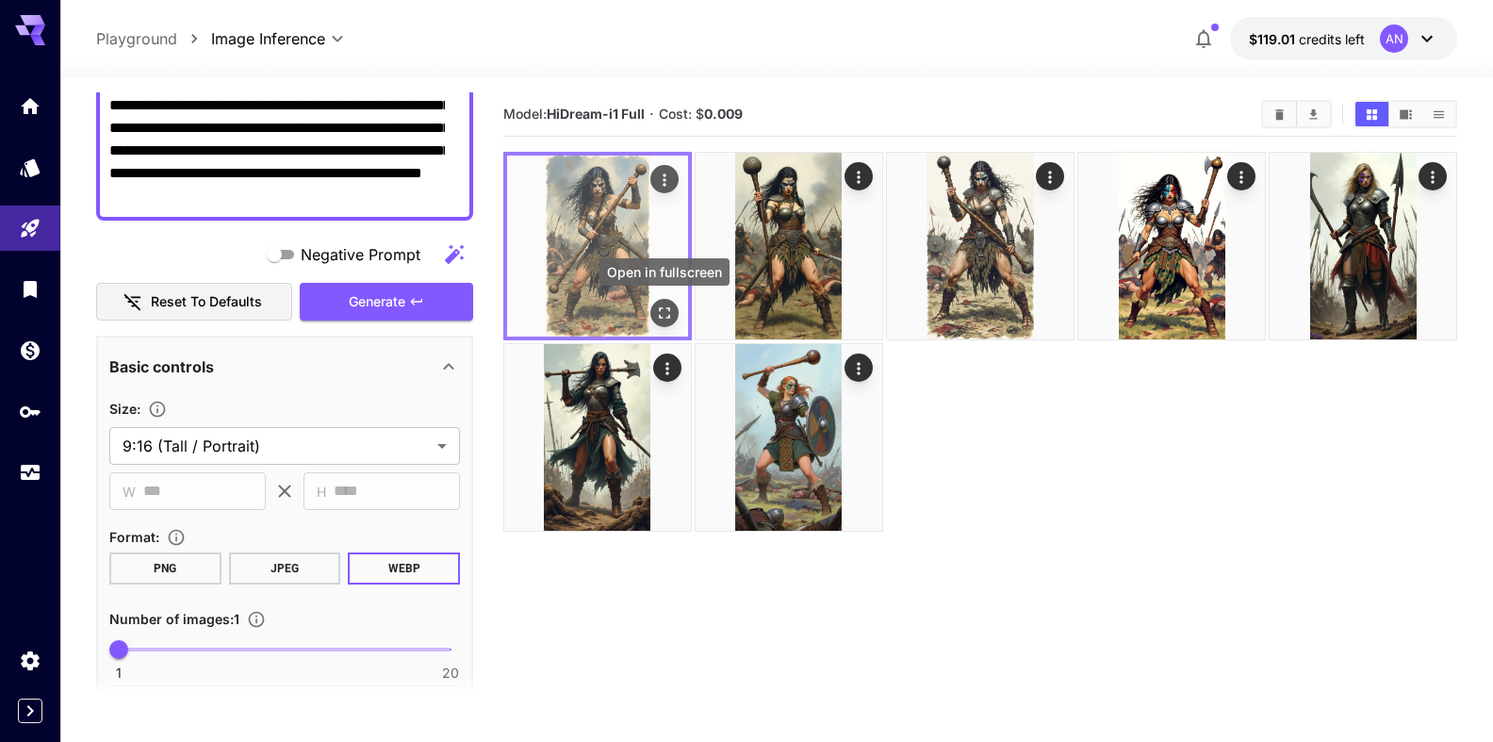
click at [666, 324] on button "Open in fullscreen" at bounding box center [665, 313] width 28 height 28
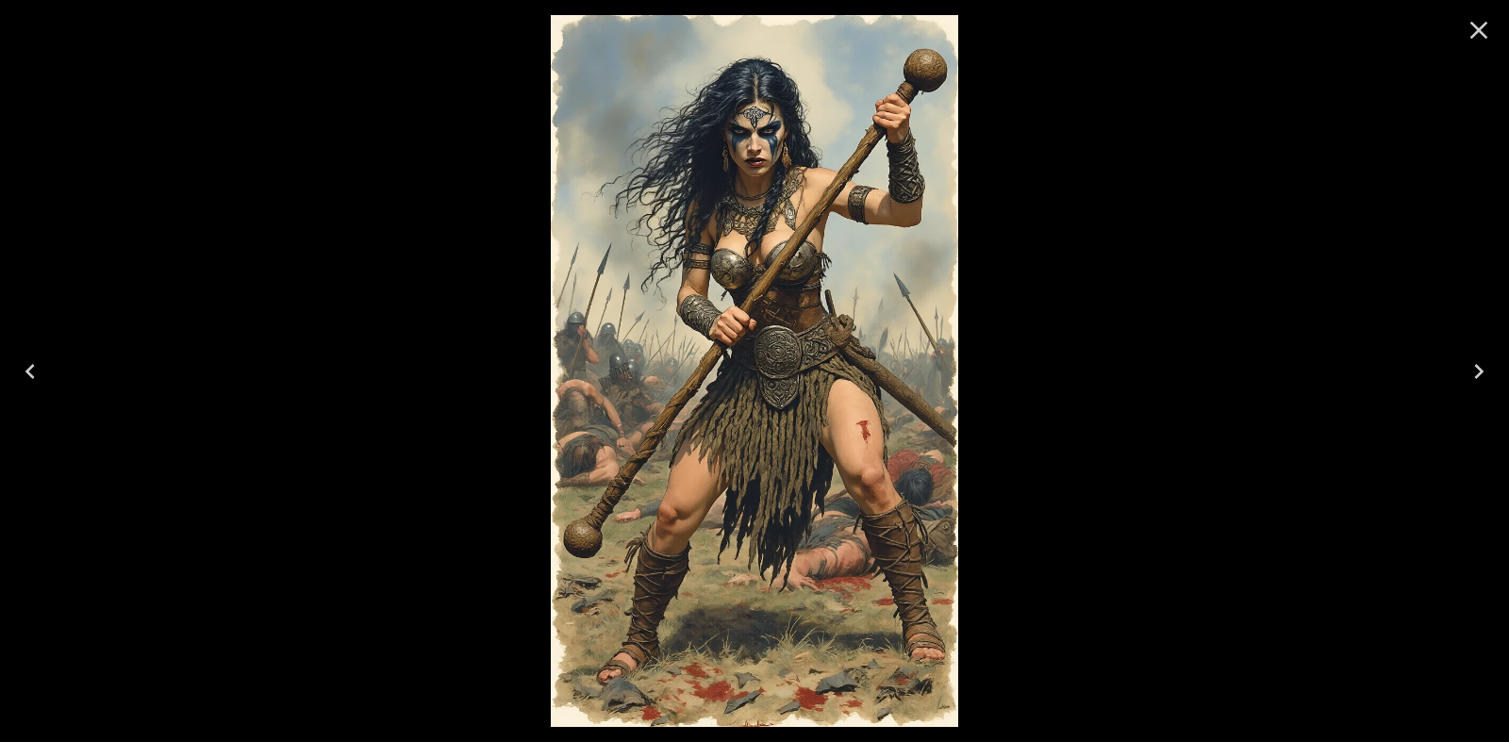
click at [1477, 31] on icon "Close" at bounding box center [1479, 31] width 18 height 18
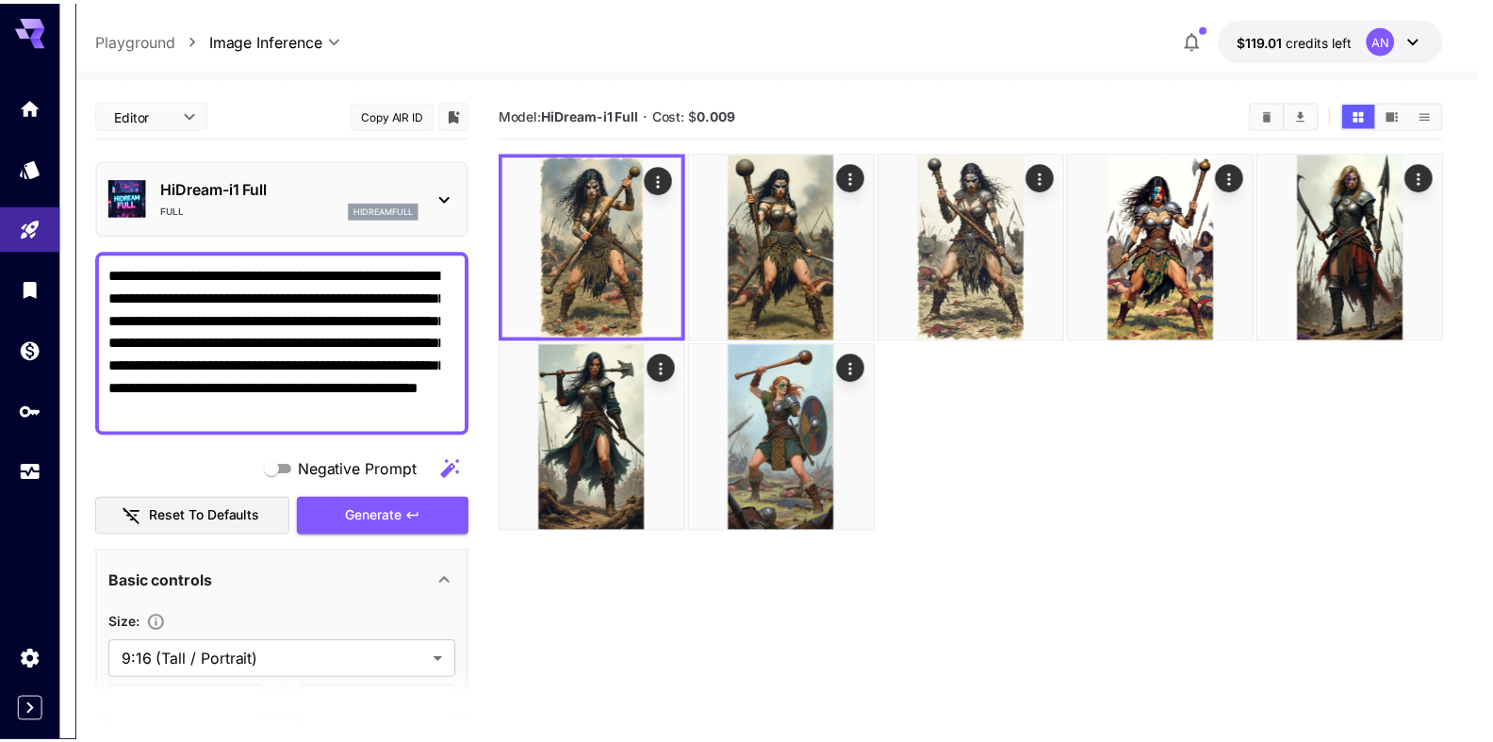
scroll to position [215, 0]
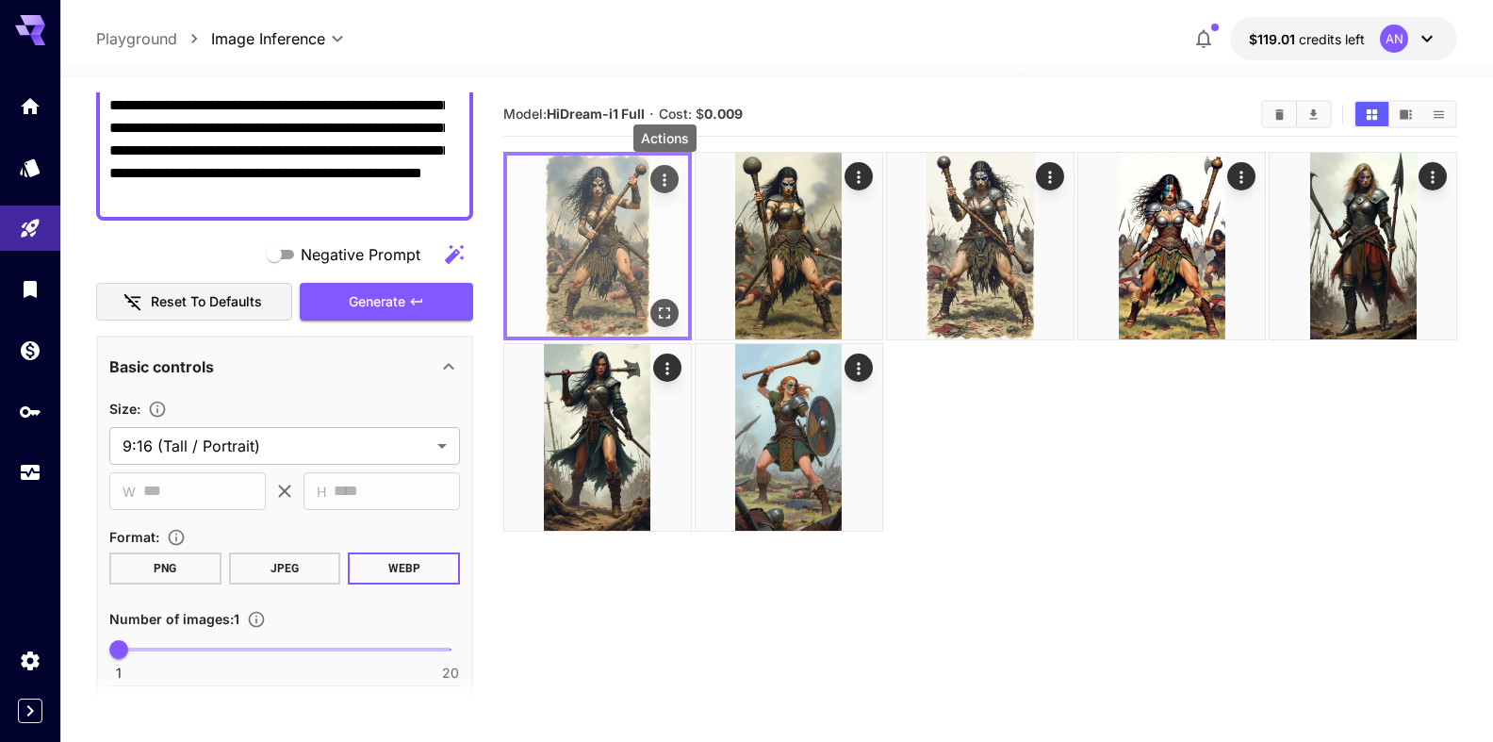
click at [668, 187] on icon "Actions" at bounding box center [664, 180] width 19 height 19
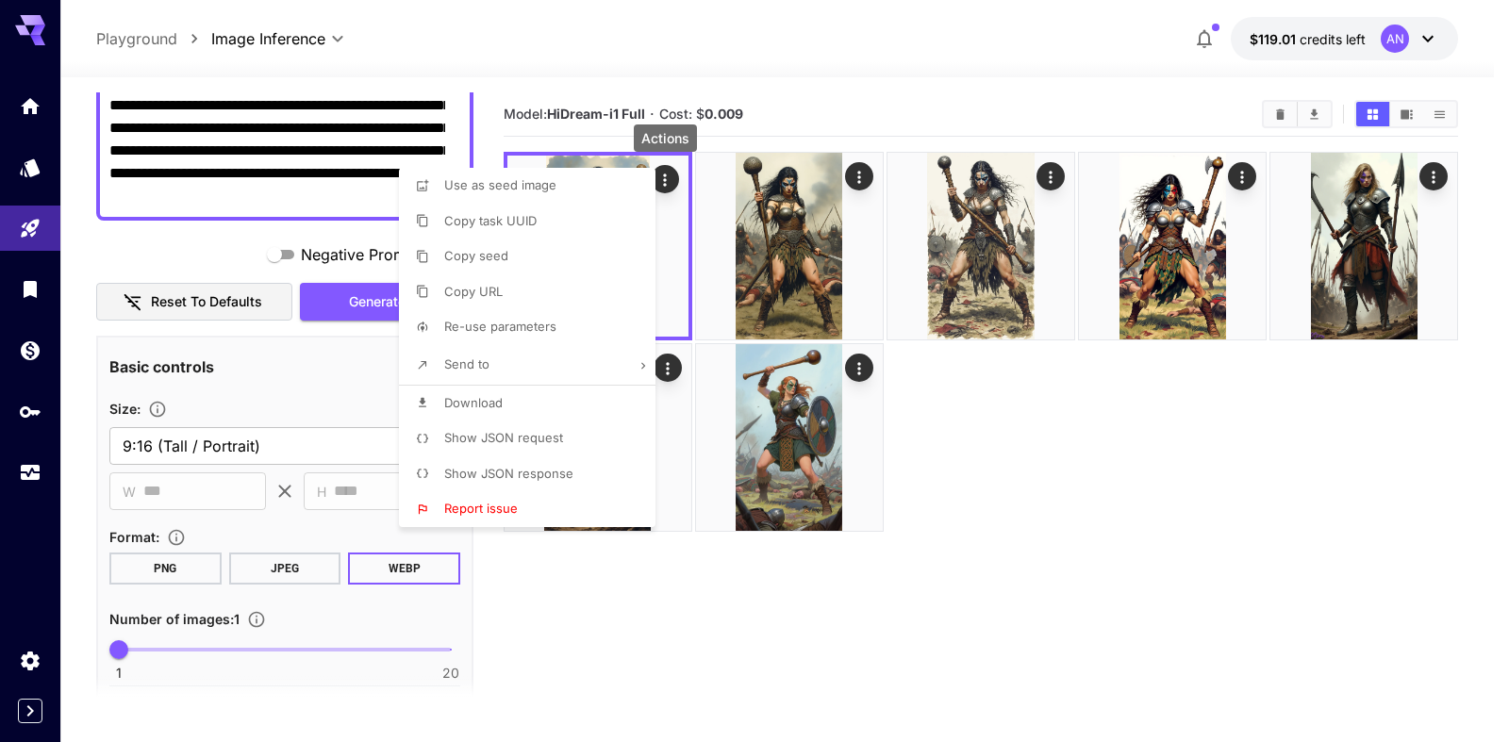
click at [488, 404] on span "Download" at bounding box center [473, 402] width 58 height 15
click at [1228, 469] on div at bounding box center [754, 371] width 1509 height 742
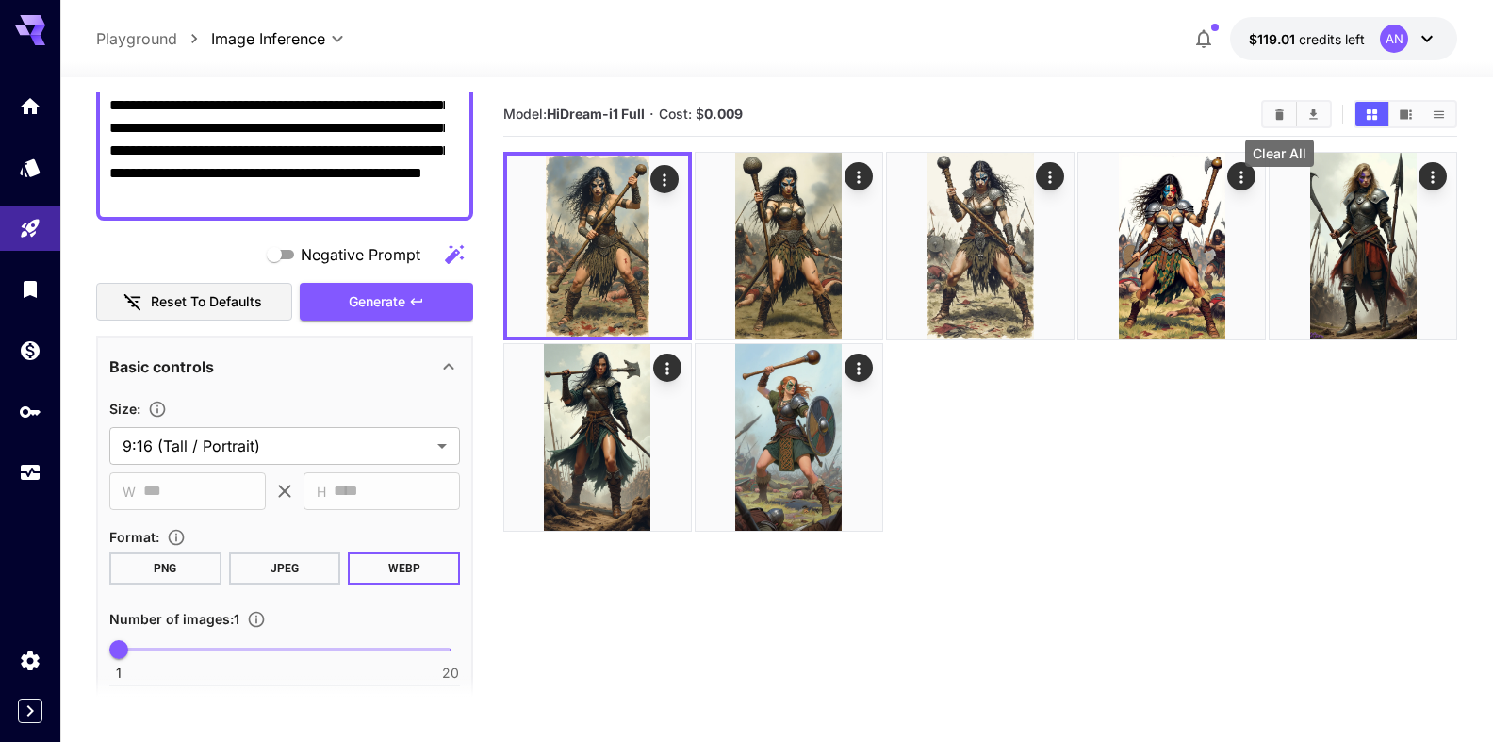
click at [1281, 109] on icon "Clear All" at bounding box center [1280, 113] width 8 height 10
